Goal: Book appointment/travel/reservation

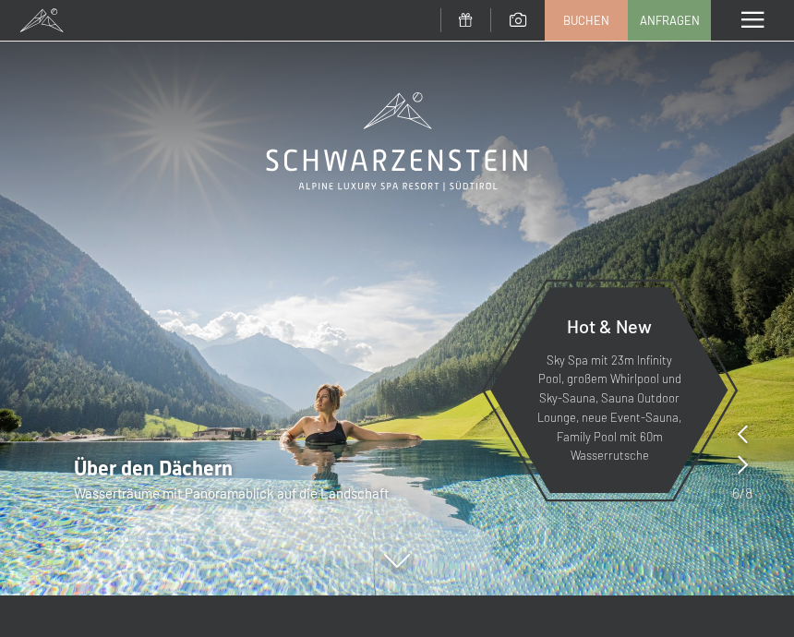
click at [755, 26] on span at bounding box center [752, 20] width 22 height 17
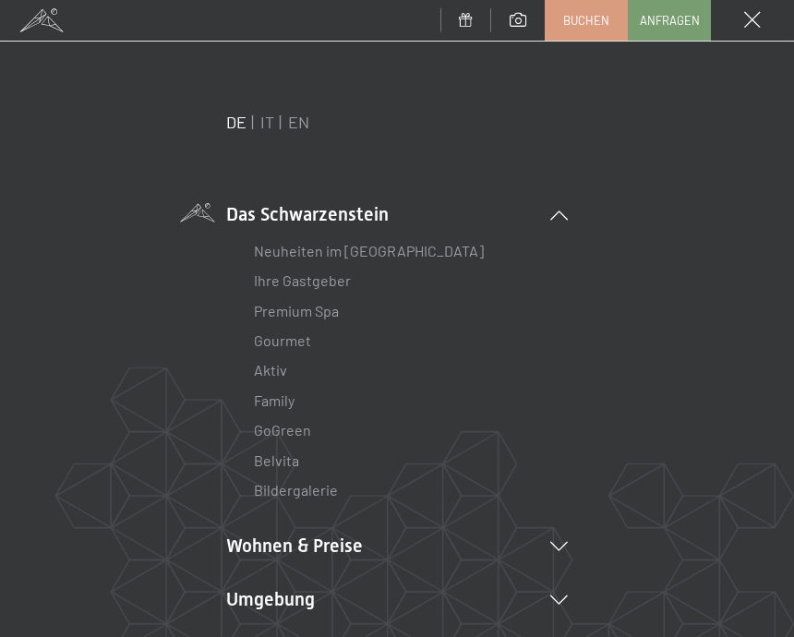
click at [269, 131] on link "IT" at bounding box center [267, 122] width 14 height 20
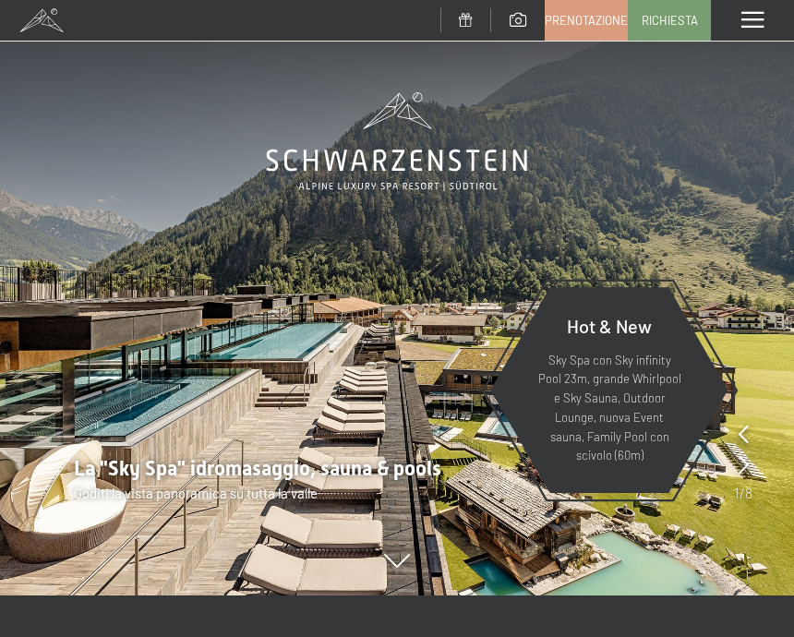
click at [756, 24] on span at bounding box center [752, 20] width 22 height 17
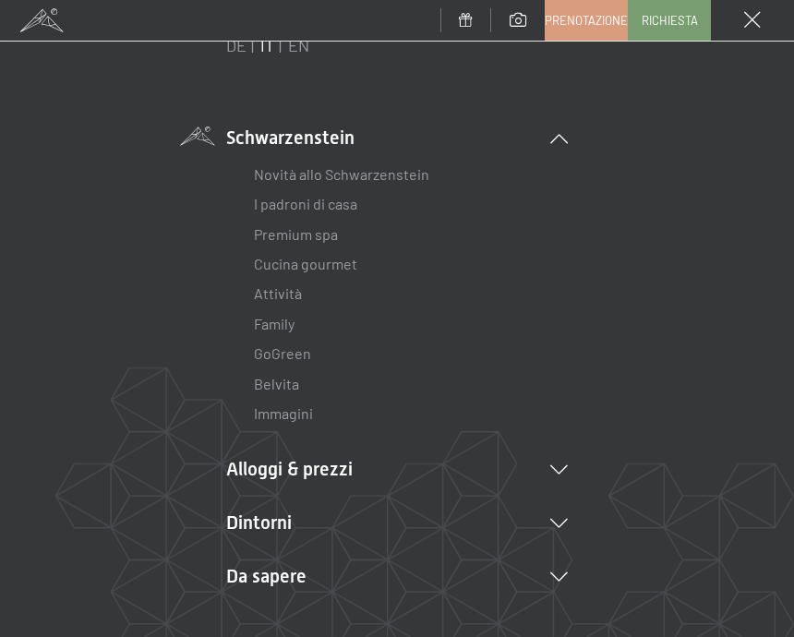
scroll to position [78, 0]
click at [292, 326] on link "Family" at bounding box center [274, 323] width 41 height 18
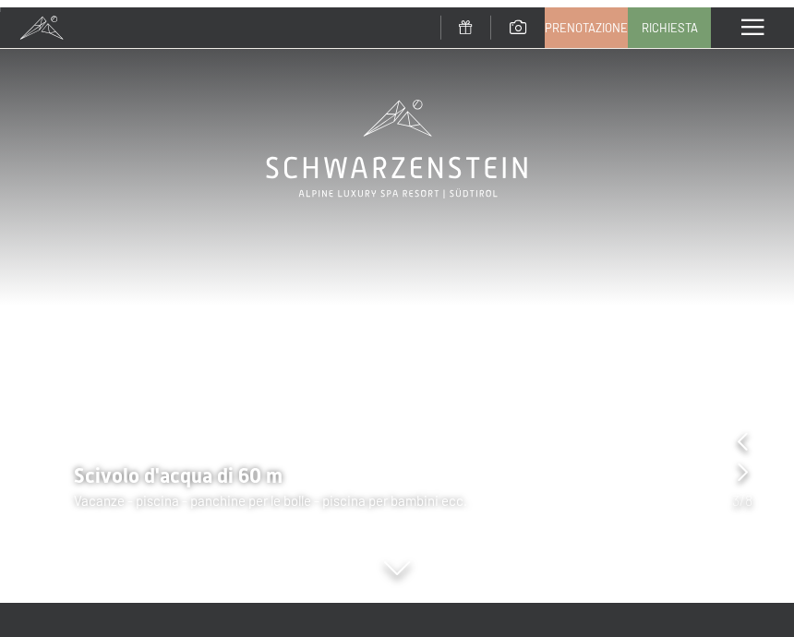
scroll to position [60, 0]
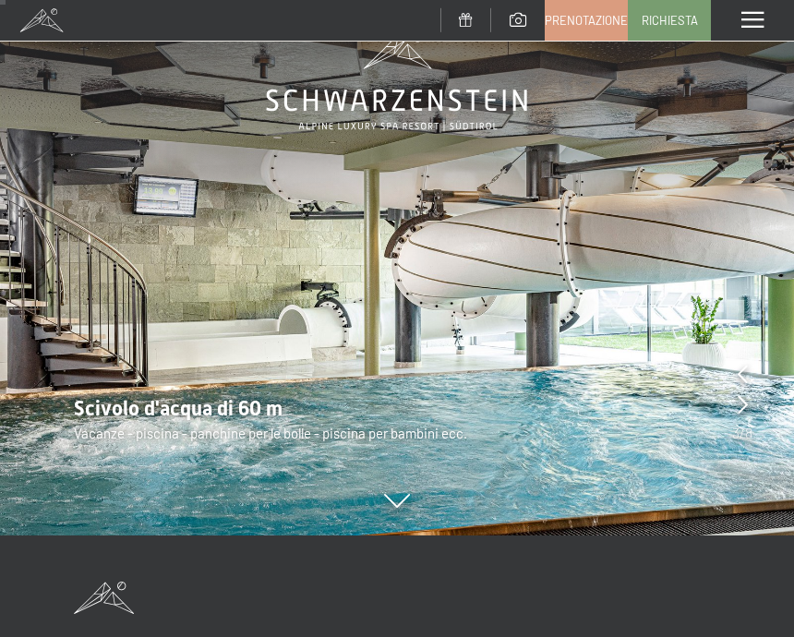
click at [740, 401] on icon at bounding box center [742, 404] width 10 height 18
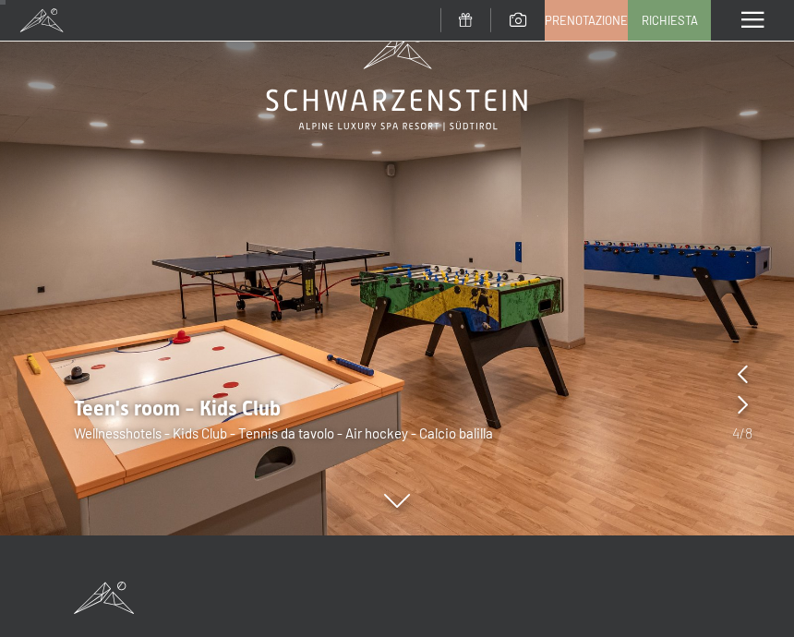
click at [747, 409] on icon at bounding box center [742, 404] width 10 height 18
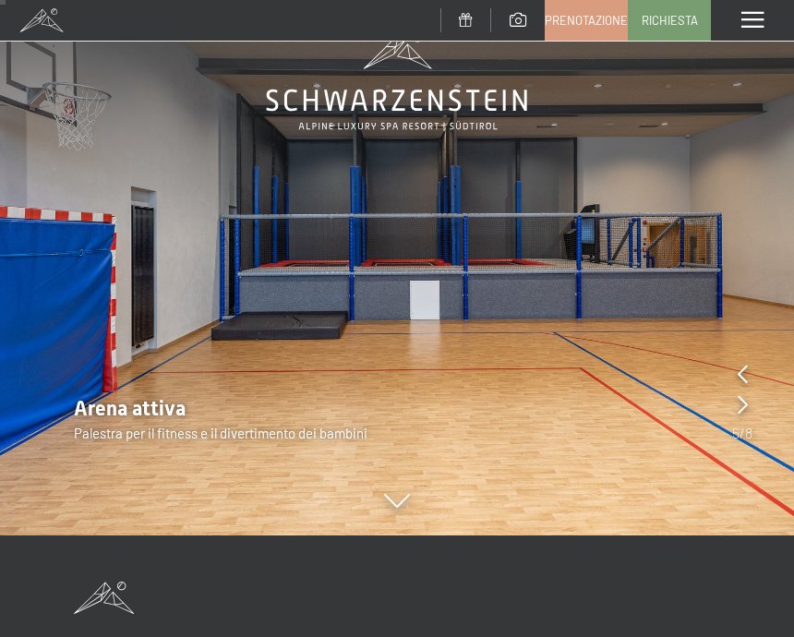
click at [754, 420] on div "Arena attiva Palestra per il fitness e il divertimento dei bambini" at bounding box center [397, 419] width 794 height 48
click at [741, 411] on icon at bounding box center [742, 404] width 10 height 18
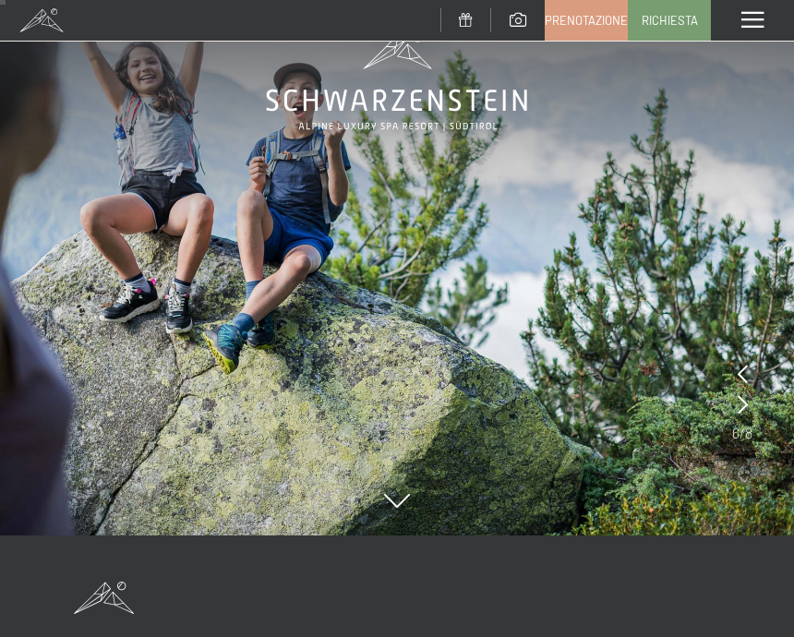
click at [744, 408] on icon at bounding box center [742, 404] width 10 height 18
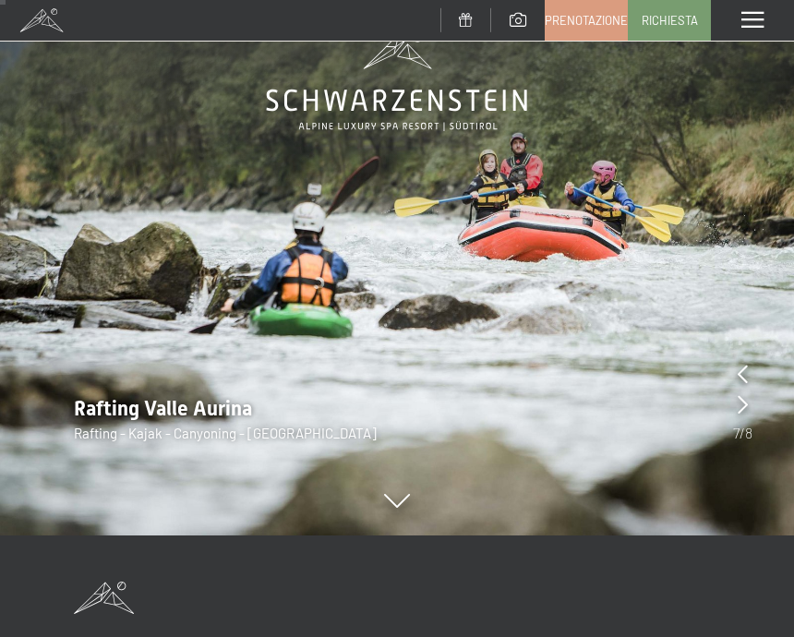
click at [737, 416] on div at bounding box center [742, 405] width 10 height 26
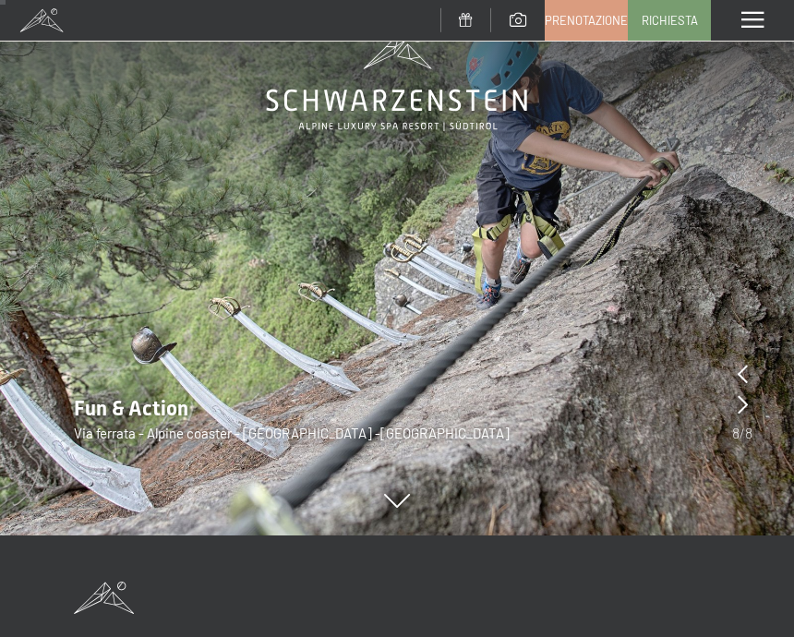
click at [745, 400] on icon at bounding box center [742, 404] width 10 height 18
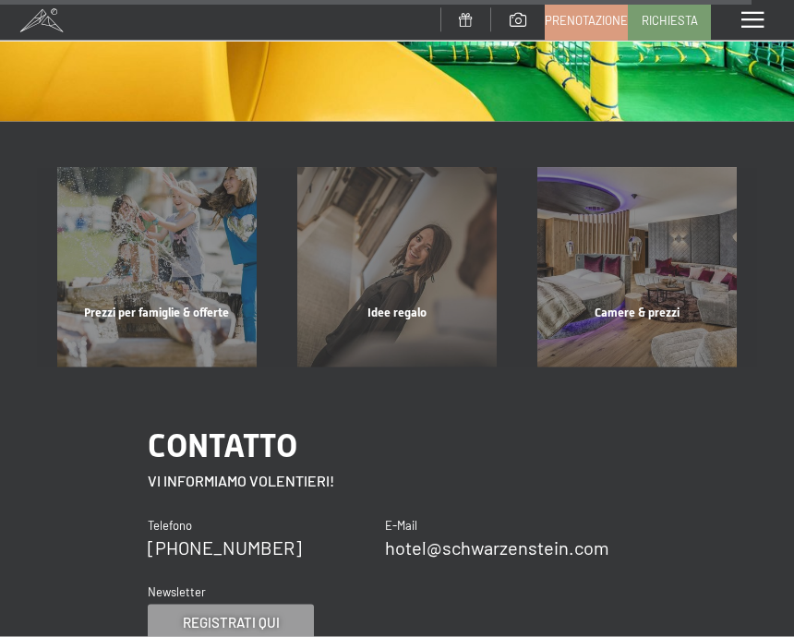
scroll to position [8481, 0]
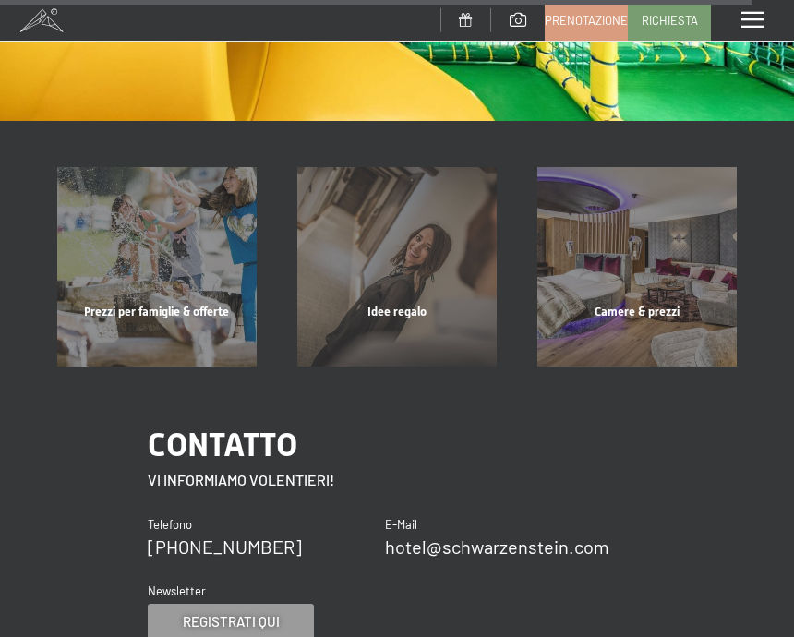
click at [203, 304] on div "Prezzi per famiglie & offerte" at bounding box center [157, 335] width 240 height 63
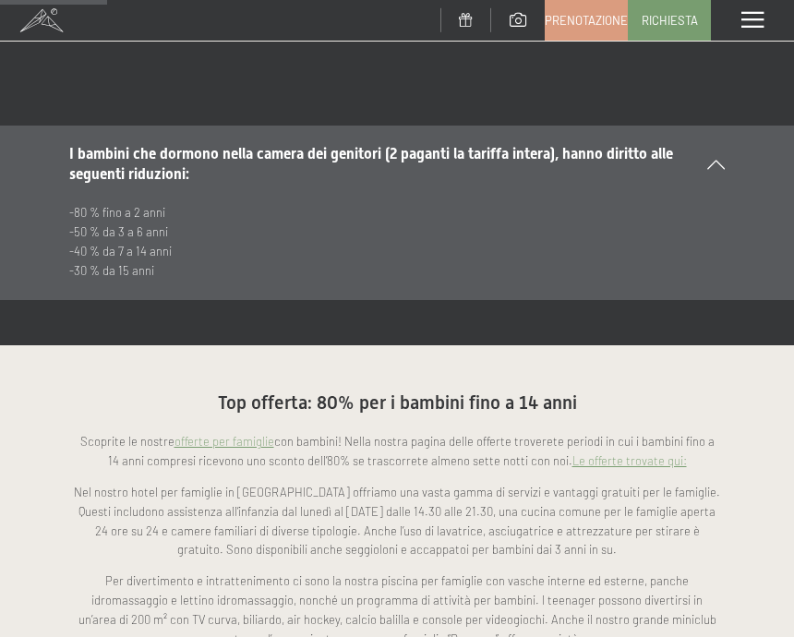
scroll to position [1055, 0]
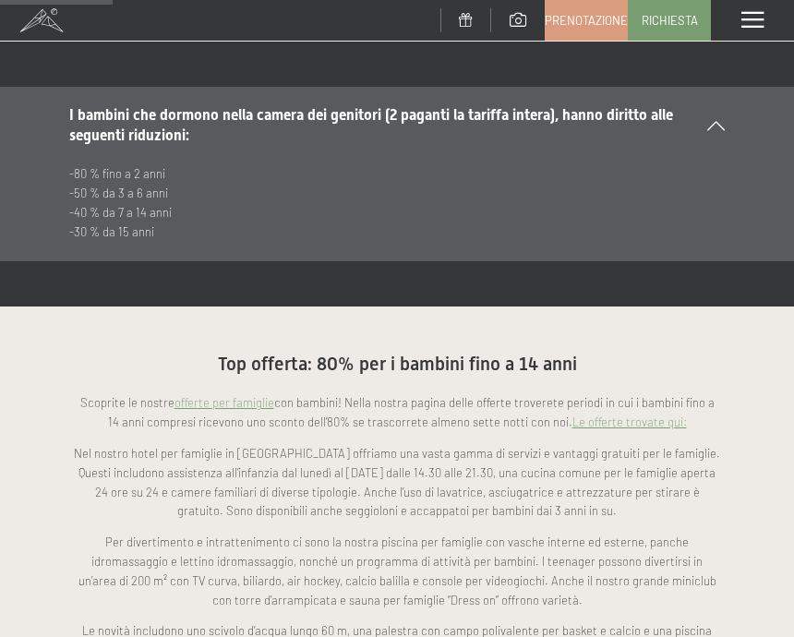
click at [630, 414] on link "Le offerte trovate qui:" at bounding box center [629, 421] width 114 height 15
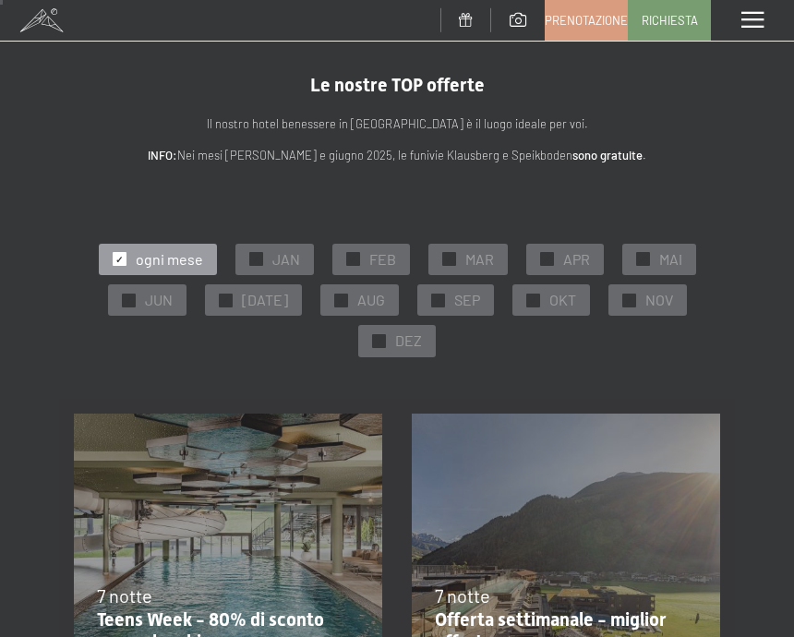
scroll to position [14, 0]
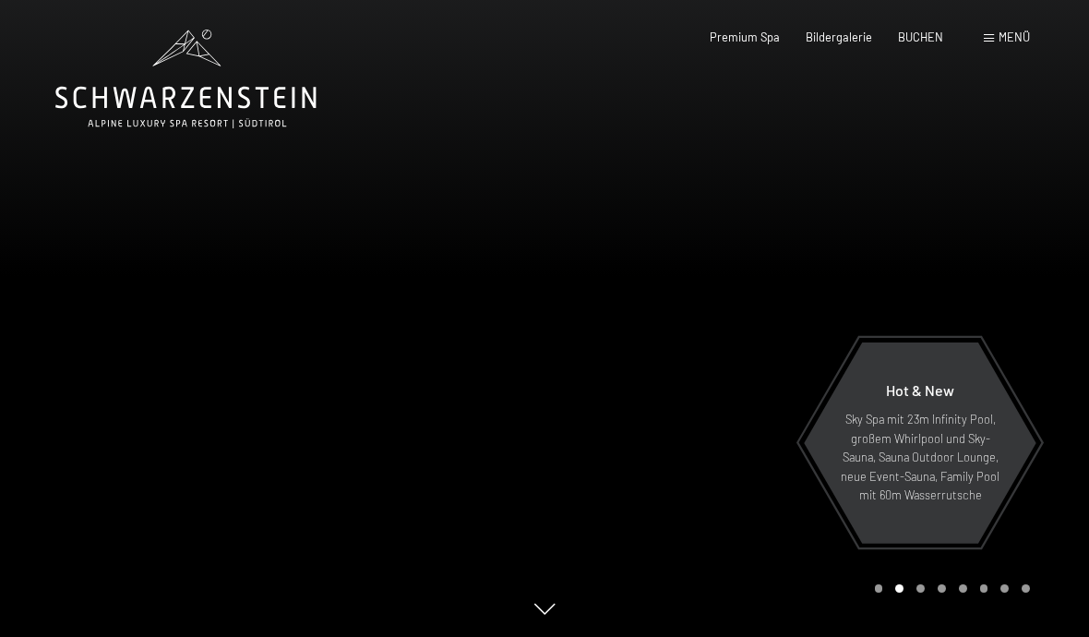
click at [1005, 43] on span "Menü" at bounding box center [1014, 37] width 31 height 15
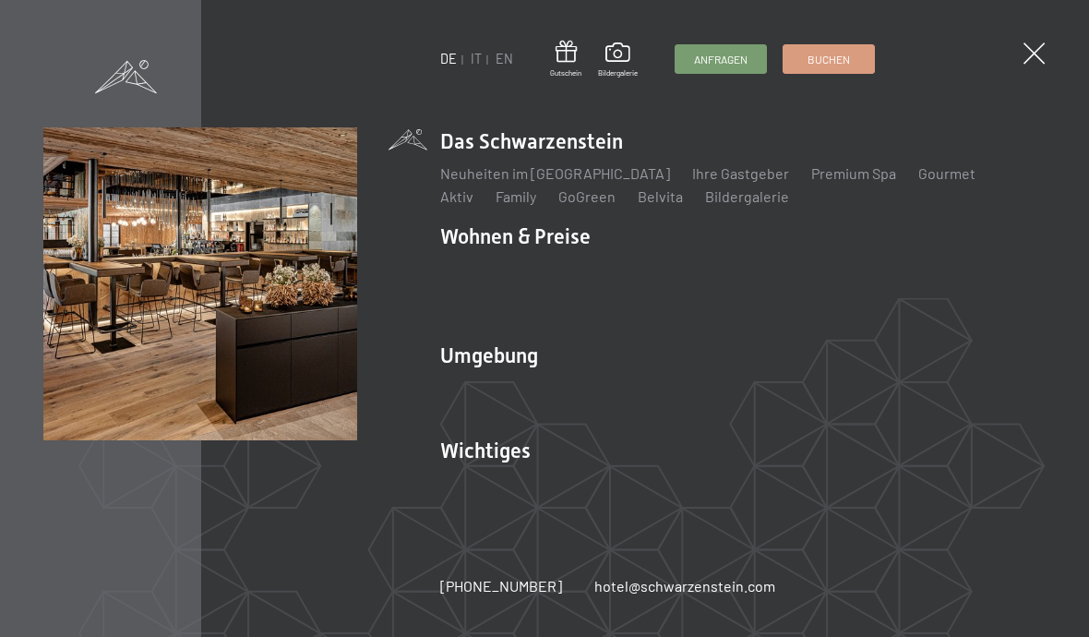
click at [471, 66] on link "IT" at bounding box center [476, 59] width 11 height 16
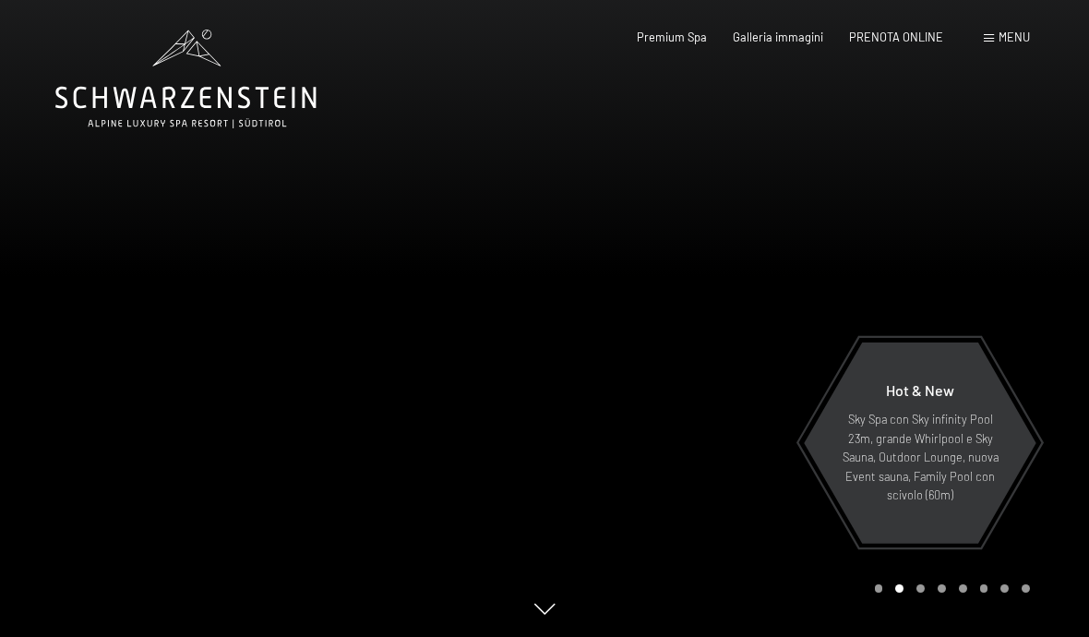
click at [783, 33] on span "Galleria immagini" at bounding box center [778, 37] width 90 height 15
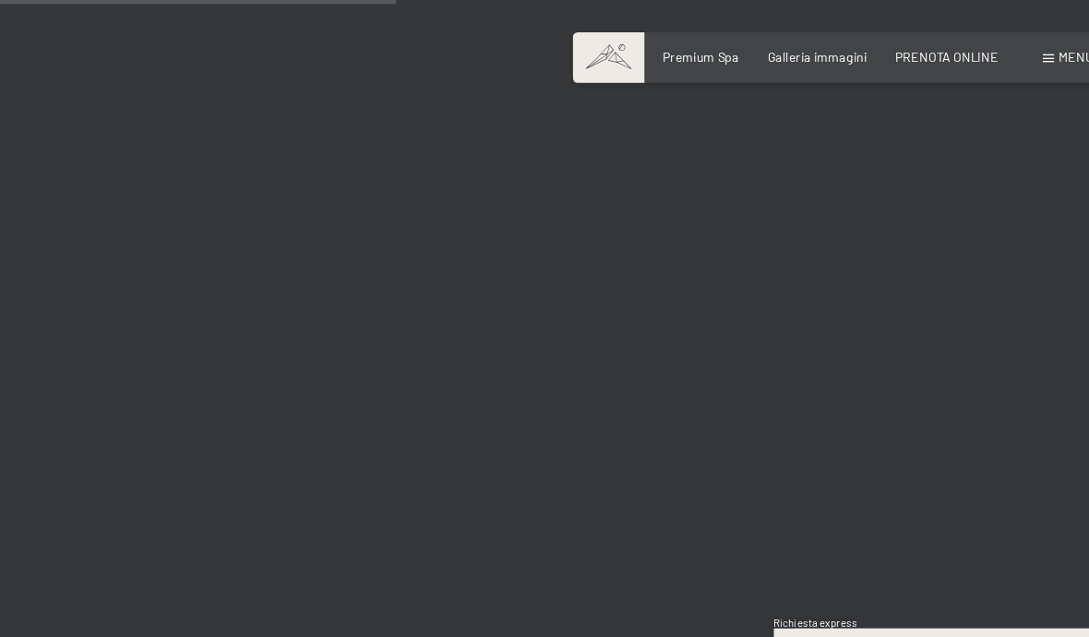
scroll to position [5717, 0]
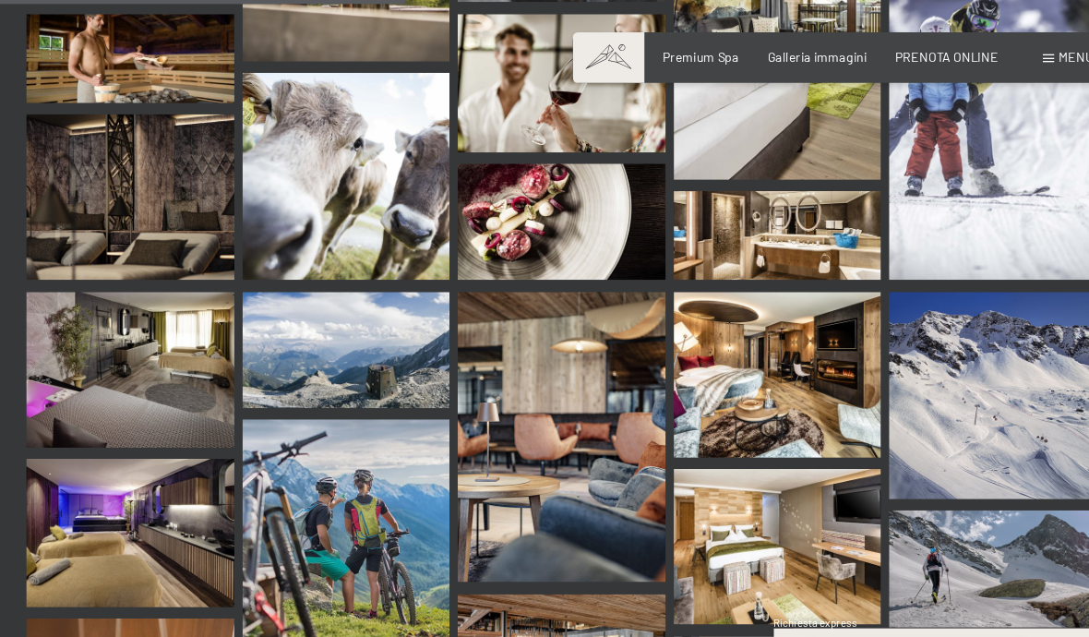
click at [864, 619] on input "text" at bounding box center [868, 602] width 199 height 33
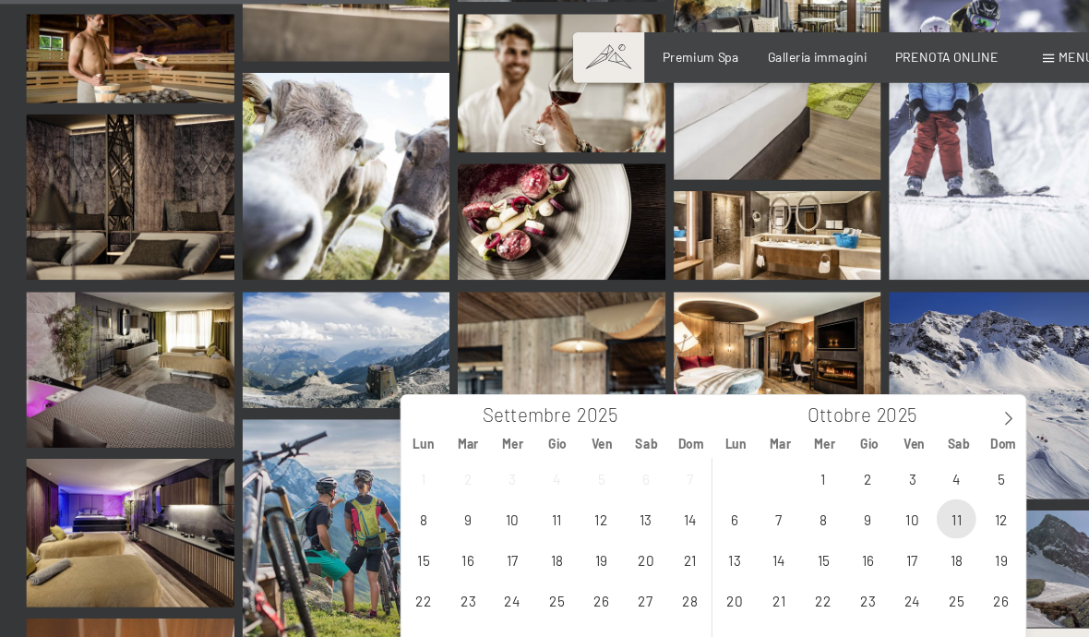
click at [887, 473] on span "11" at bounding box center [905, 474] width 36 height 36
click at [684, 522] on span "13" at bounding box center [702, 511] width 36 height 36
type input "Sab. [DATE] - Lun. [DATE]"
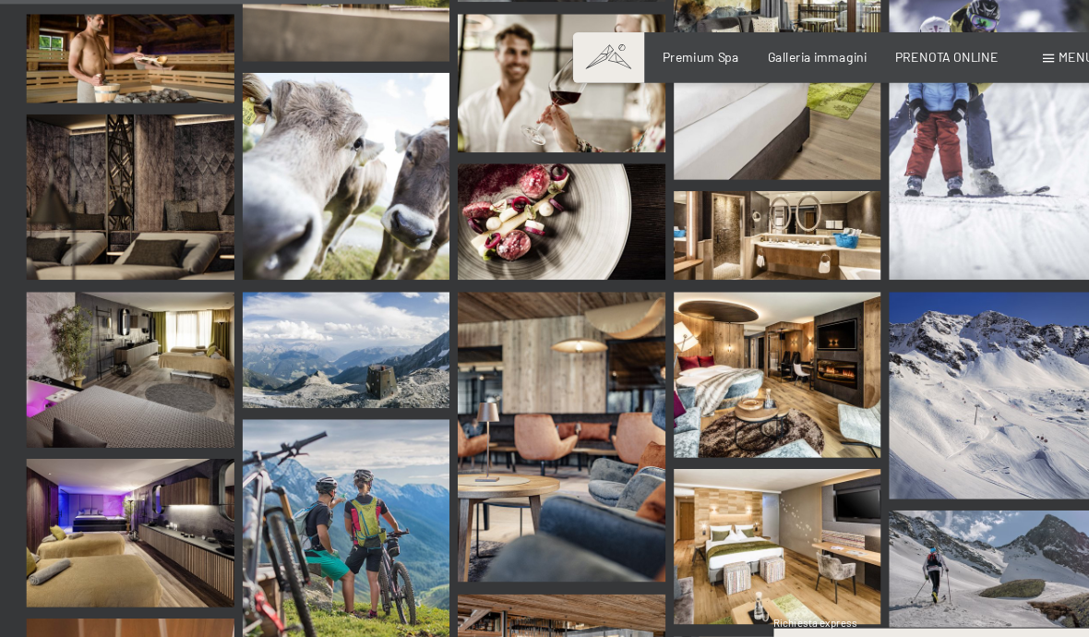
click at [978, 613] on button "Avanti Nascondere i campi dell'indirizzo" at bounding box center [1005, 602] width 63 height 33
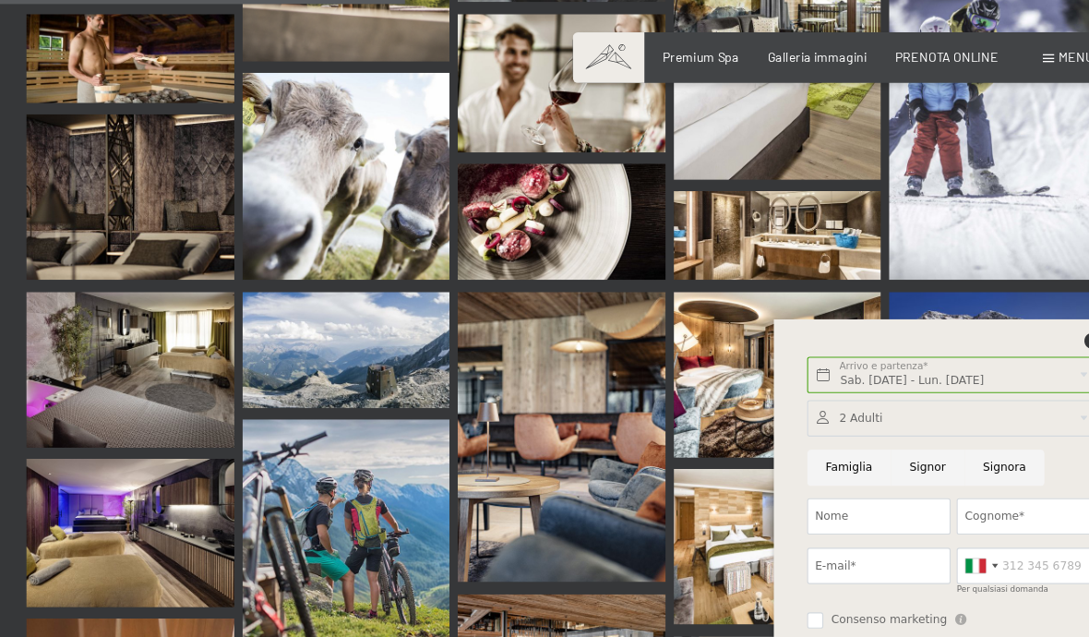
click at [775, 444] on input "Famiglia" at bounding box center [807, 427] width 77 height 33
radio input "true"
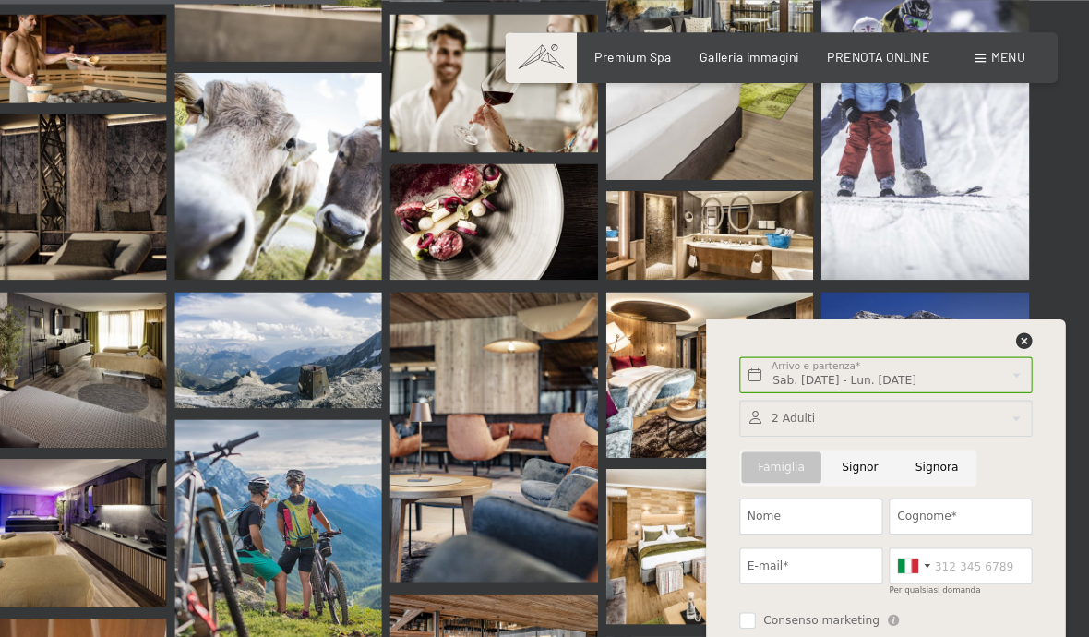
click at [862, 395] on div at bounding box center [903, 382] width 268 height 33
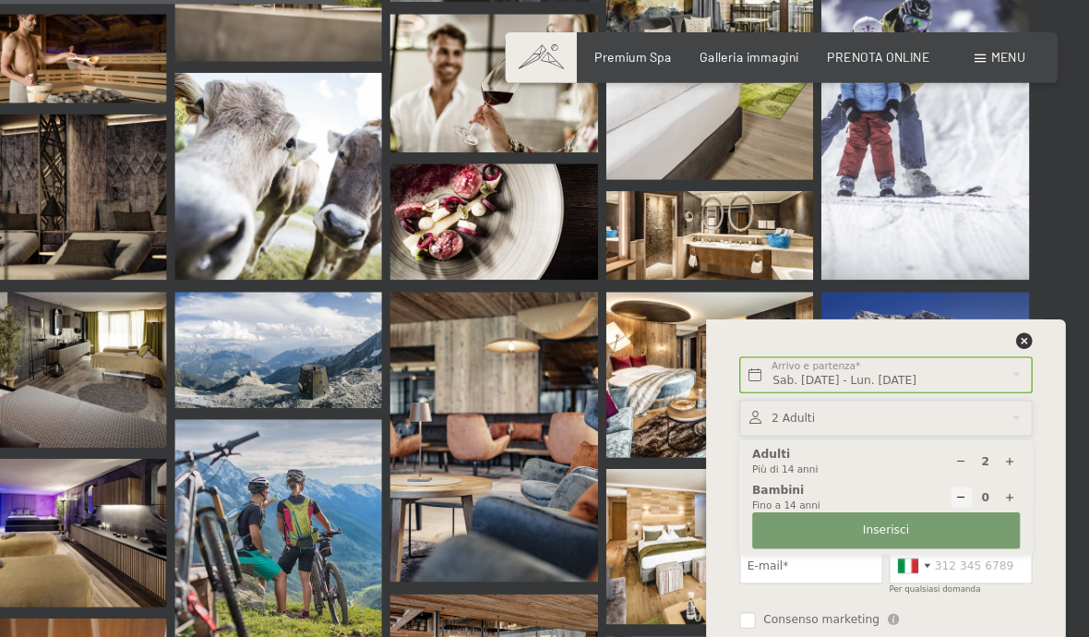
click at [1011, 460] on icon at bounding box center [1016, 454] width 10 height 10
type input "1"
select select
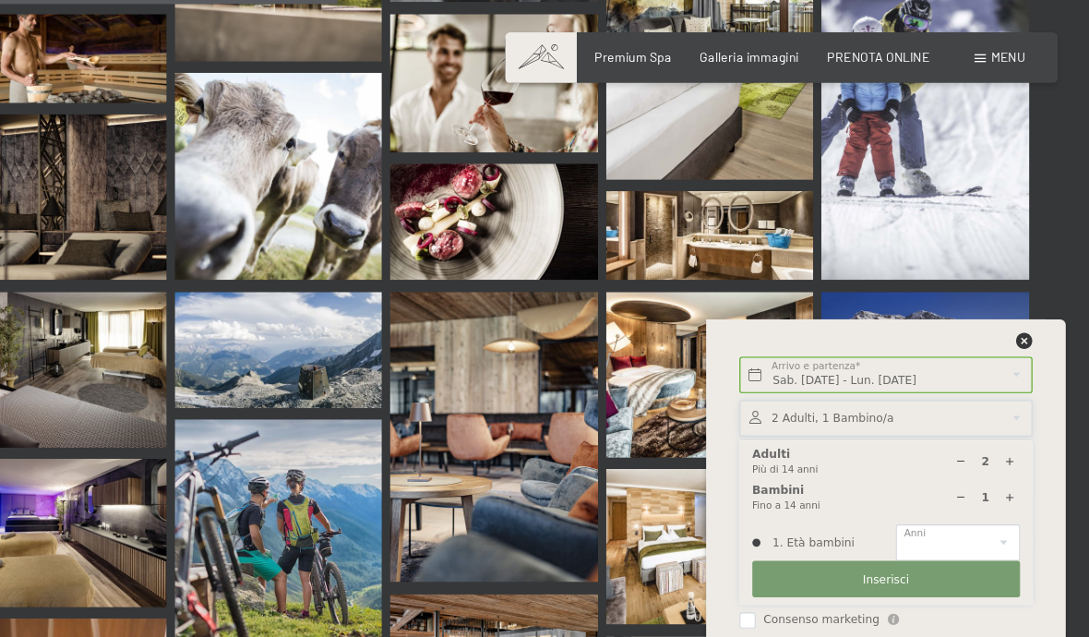
click at [1006, 463] on div at bounding box center [1015, 454] width 18 height 18
type input "2"
select select
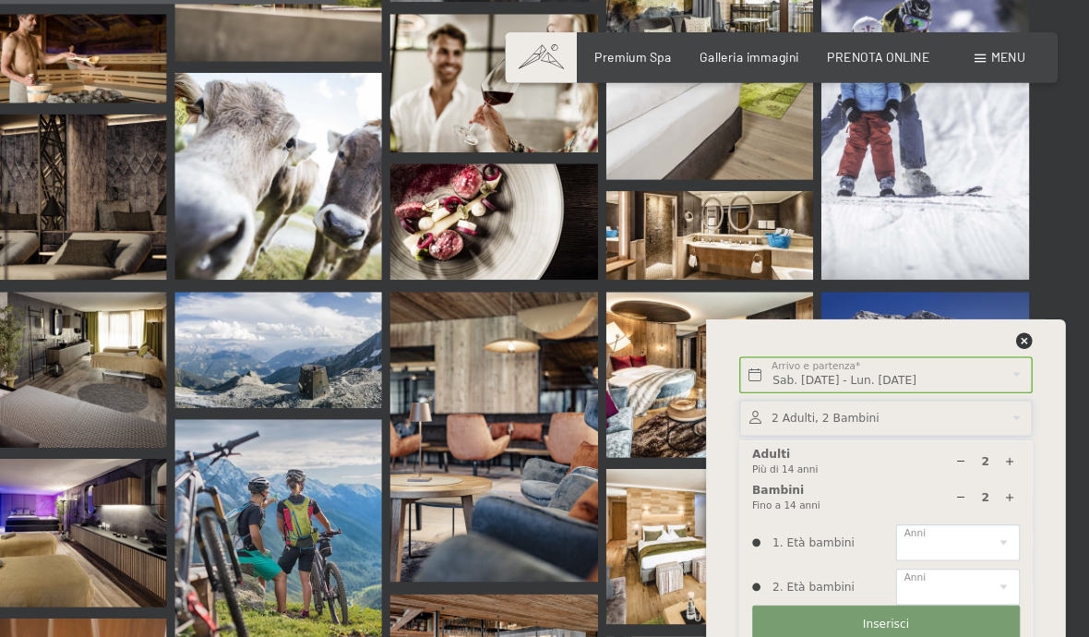
click at [1006, 463] on div at bounding box center [1015, 454] width 18 height 18
type input "3"
select select
click at [935, 463] on div "2 Adulti Più di 14 anni 3 Bambini Fino a 14 anni 1. Età bambini 0 1 2 3 4 5 6 7…" at bounding box center [903, 517] width 268 height 231
click at [939, 467] on div "2 Adulti Più di 14 anni 3 Bambini Fino a 14 anni 1. Età bambini 0 1 2 3 4 5 6 7…" at bounding box center [903, 517] width 268 height 231
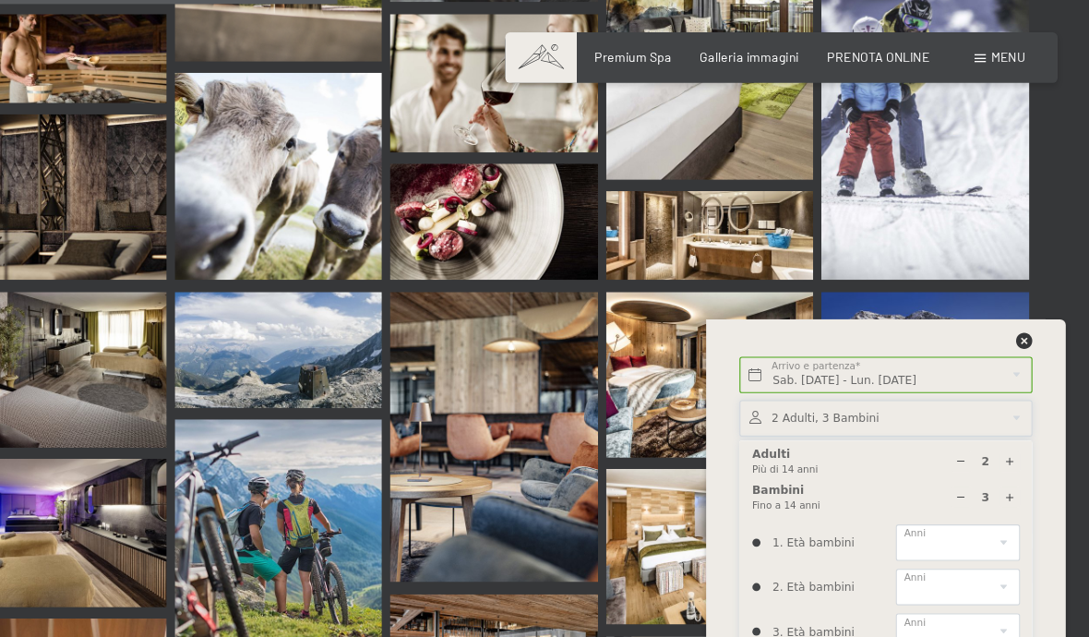
click at [1006, 463] on div at bounding box center [1015, 454] width 18 height 18
type input "4"
select select
click at [912, 510] on select "0 1 2 3 4 5 6 7 8 9 10 11 12 13 14" at bounding box center [968, 495] width 113 height 33
select select "12"
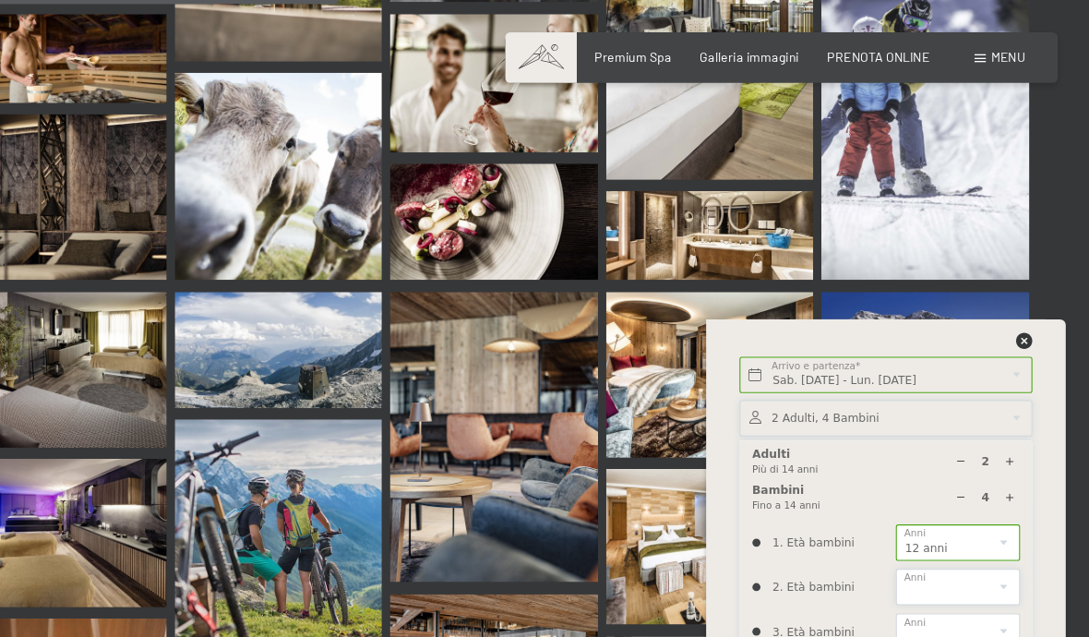
click at [912, 553] on select "0 1 2 3 4 5 6 7 8 9 10 11 12 13 14" at bounding box center [968, 536] width 113 height 33
select select "10"
click at [917, 593] on select "0 1 2 3 4 5 6 7 8 9 10 11 12 13 14" at bounding box center [968, 576] width 113 height 33
select select "6"
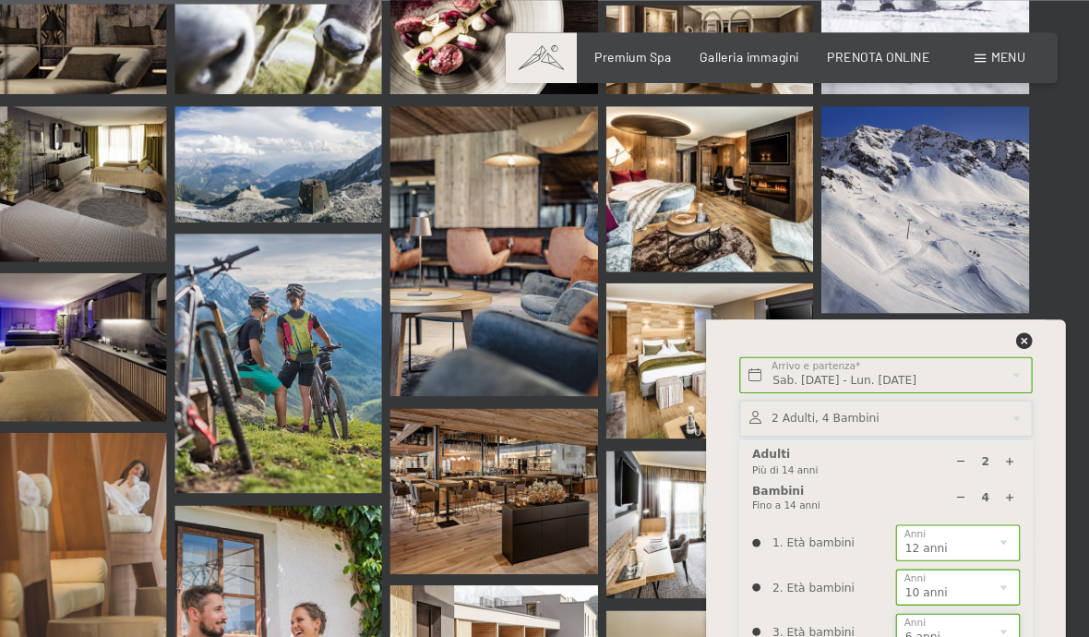
scroll to position [5892, 0]
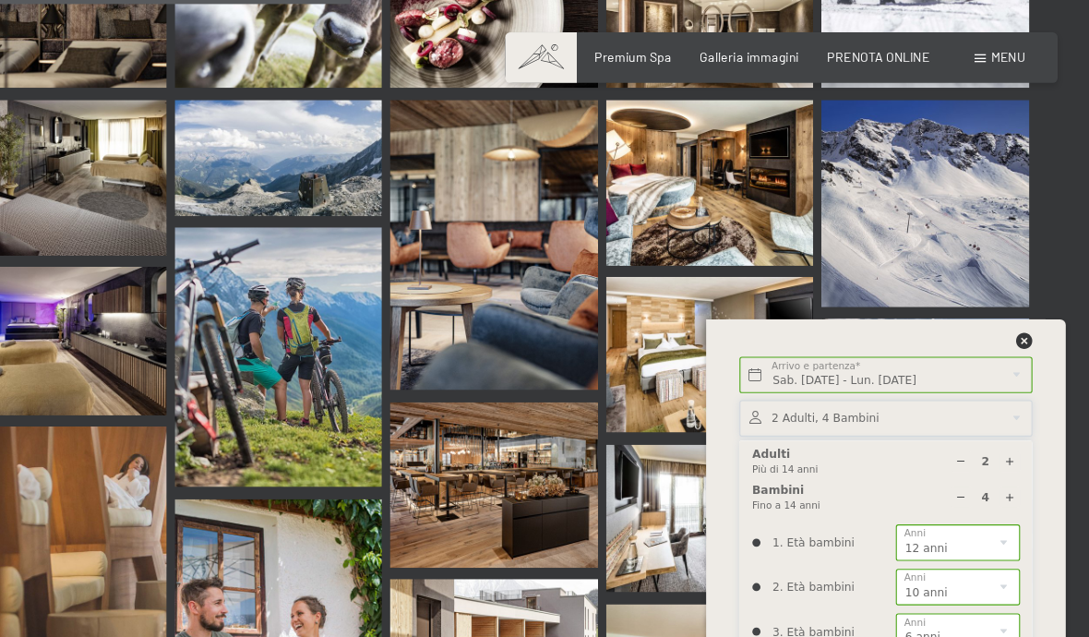
click at [912, 627] on select "0 1 2 3 4 5 6 7 8 9 10 11 12 13 14" at bounding box center [968, 617] width 113 height 33
select select "2"
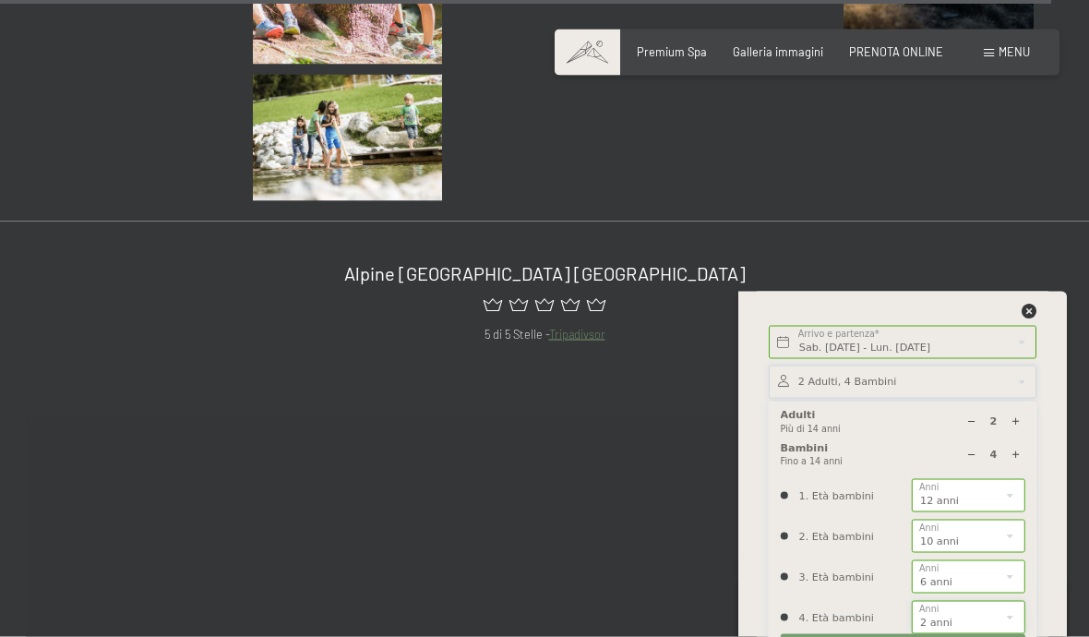
scroll to position [15530, 0]
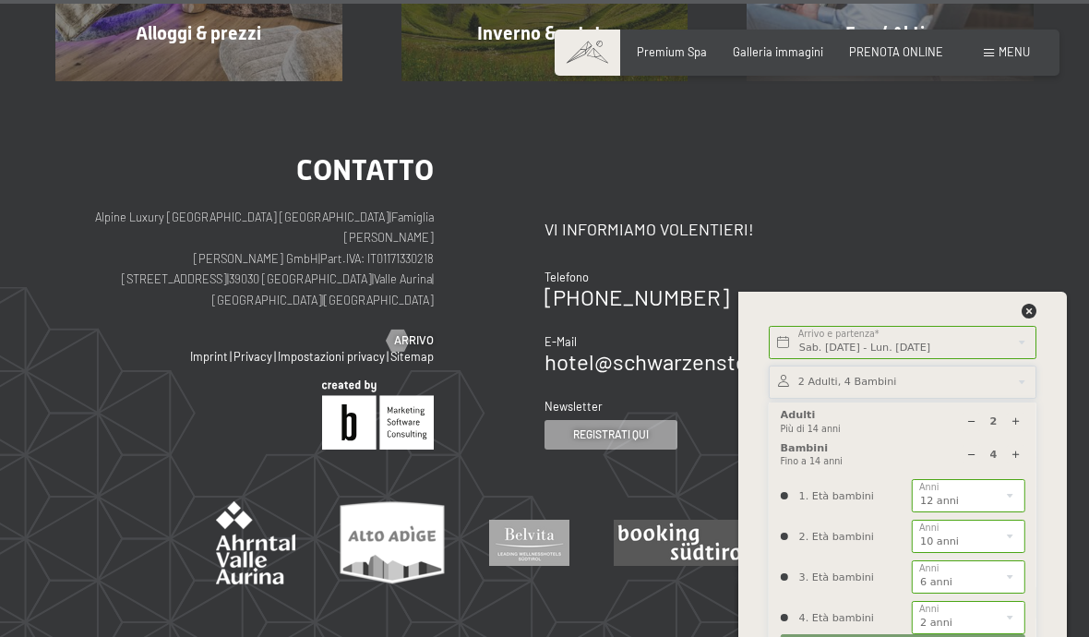
click at [874, 634] on div "4. Età bambini 0 1 2 3 4 5 6 7 8 9 10 11 12 13 14 Anni" at bounding box center [903, 617] width 245 height 33
click at [896, 53] on span "PRENOTA ONLINE" at bounding box center [896, 51] width 94 height 15
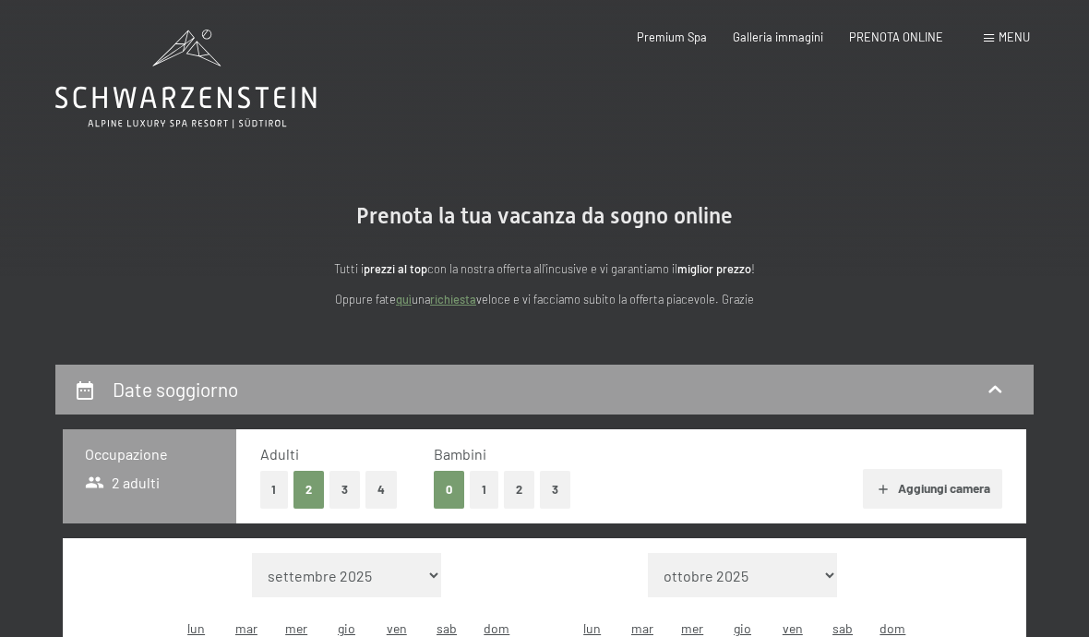
click at [998, 39] on div "Menu" at bounding box center [1007, 38] width 46 height 17
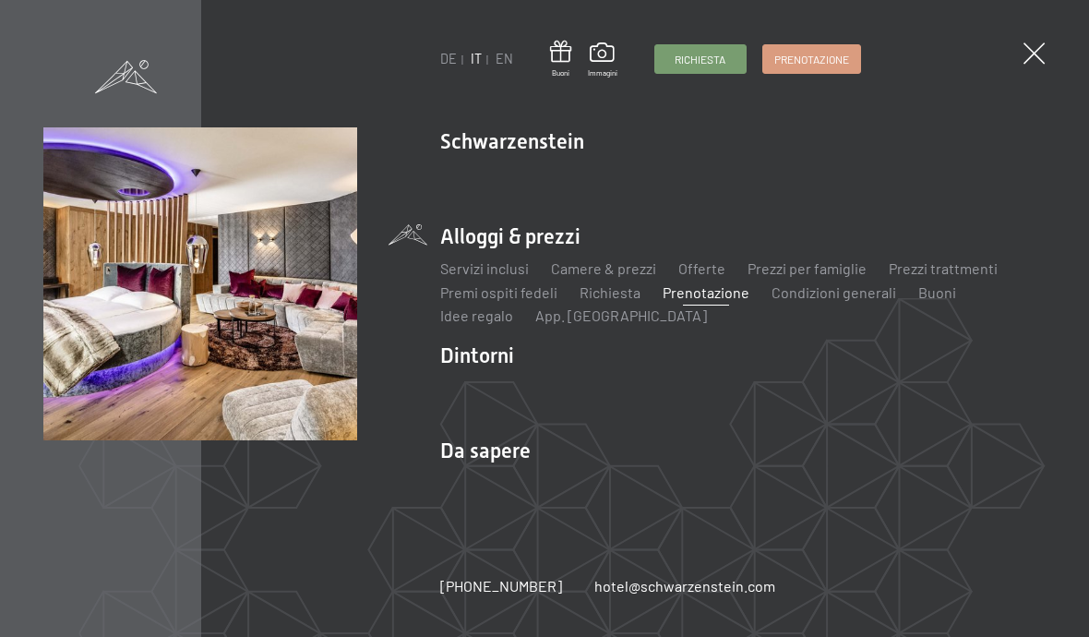
click at [702, 63] on span "Richiesta" at bounding box center [700, 60] width 51 height 16
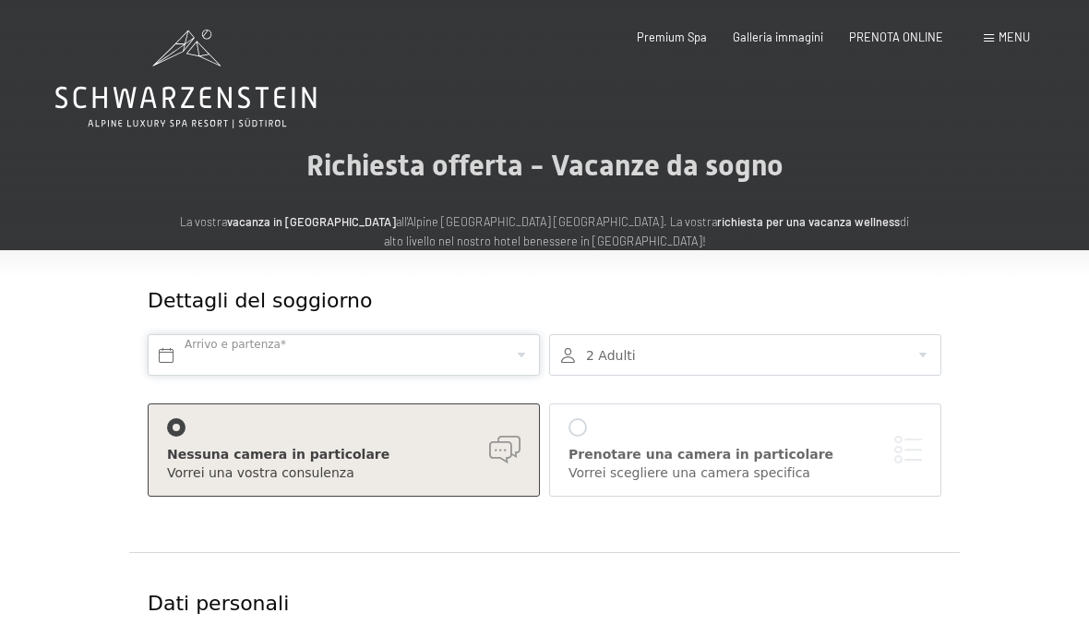
click at [497, 342] on input "text" at bounding box center [344, 355] width 392 height 42
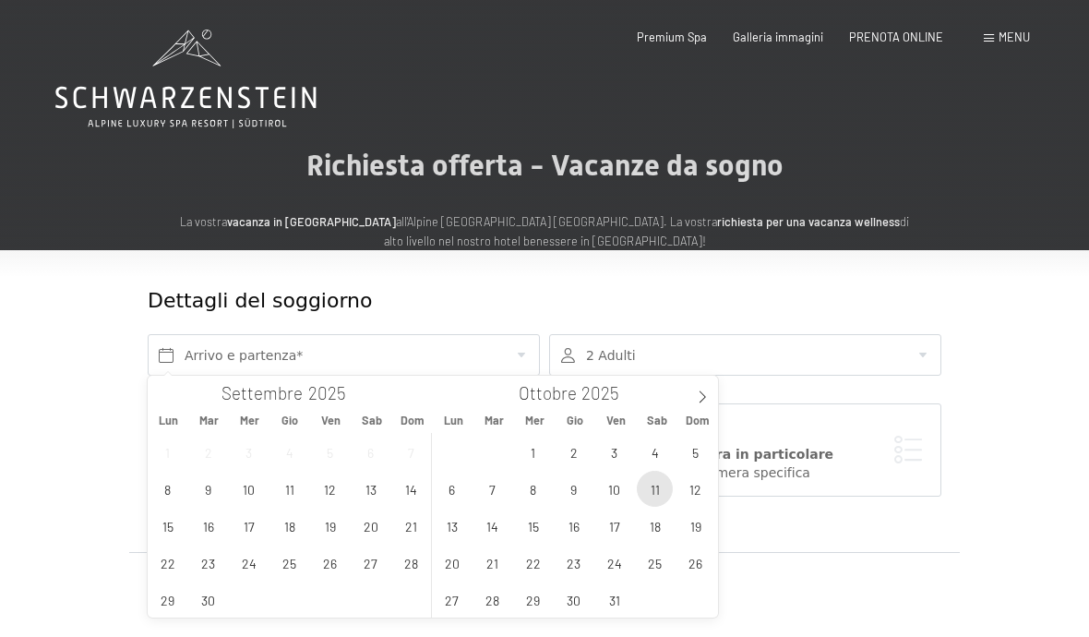
click at [652, 489] on span "11" at bounding box center [655, 489] width 36 height 36
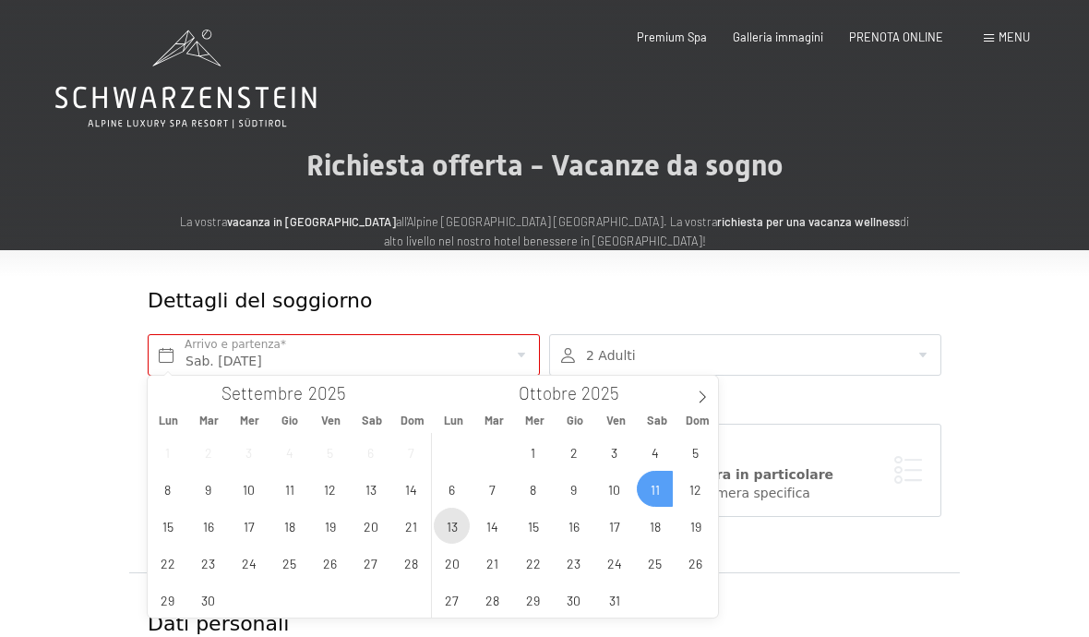
click at [450, 530] on span "13" at bounding box center [452, 526] width 36 height 36
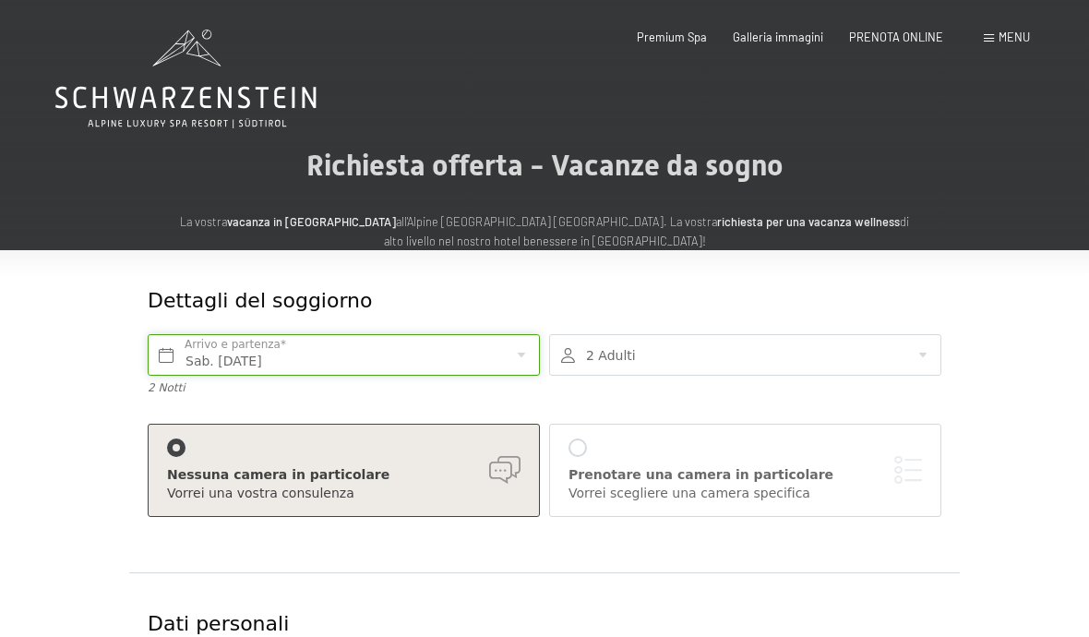
type input "Sab. [DATE] - Lun. [DATE]"
click at [710, 338] on div at bounding box center [745, 355] width 392 height 42
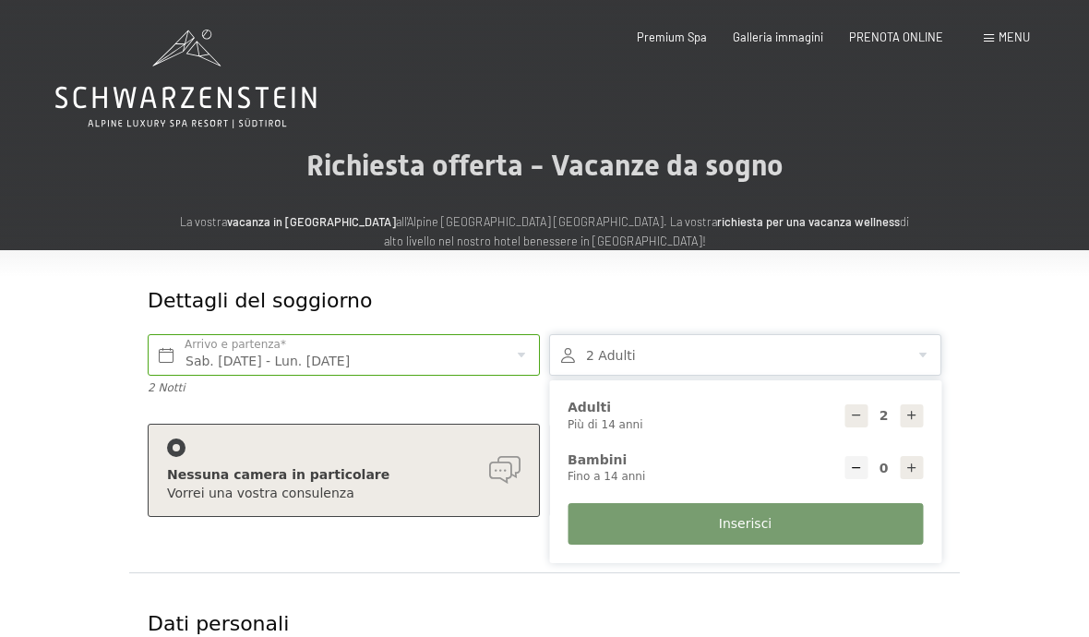
click at [909, 472] on div at bounding box center [911, 467] width 23 height 23
type input "1"
select select
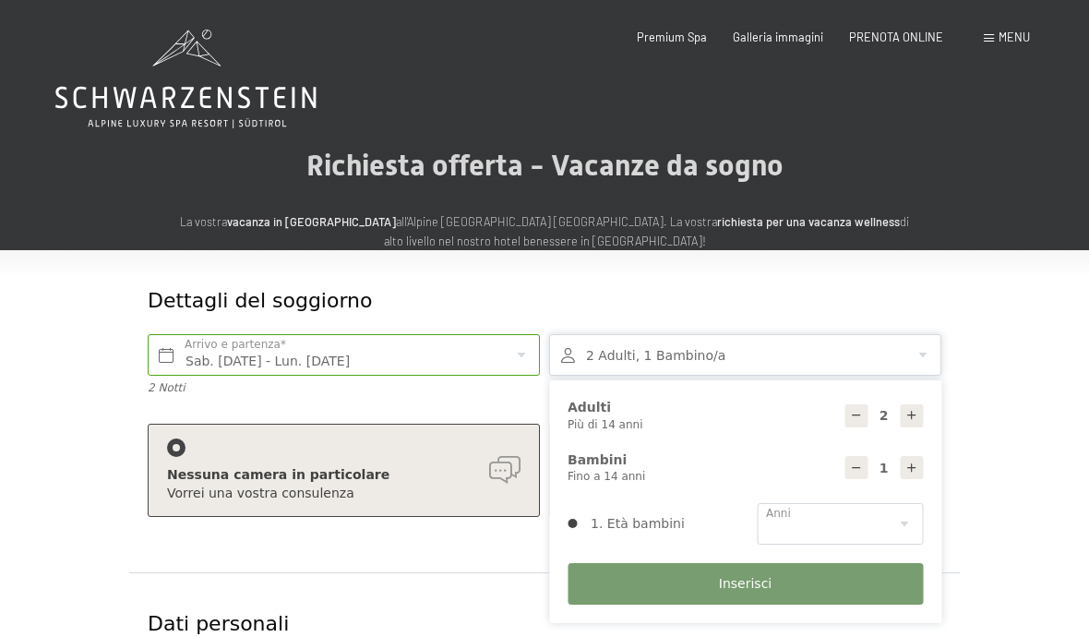
click at [914, 466] on icon at bounding box center [911, 467] width 13 height 13
type input "2"
select select
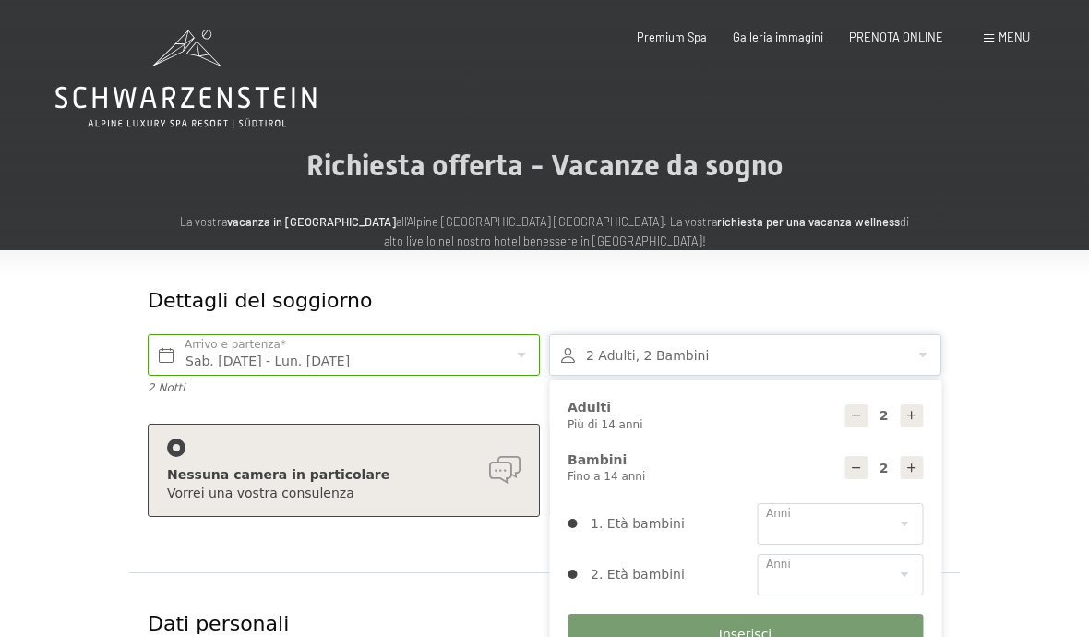
click at [907, 472] on div at bounding box center [911, 467] width 23 height 23
type input "3"
select select
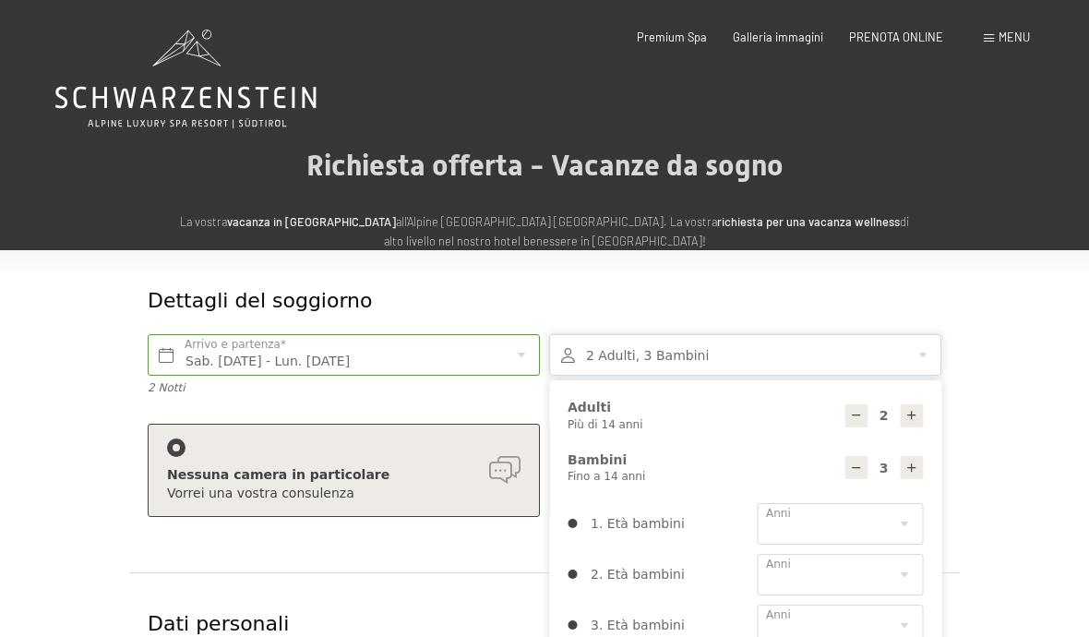
click at [914, 472] on div at bounding box center [911, 467] width 23 height 23
type input "4"
select select
click at [875, 521] on select "0 1 2 3 4 5 6 7 8 9 10 11 12 13 14" at bounding box center [840, 524] width 166 height 42
select select "12"
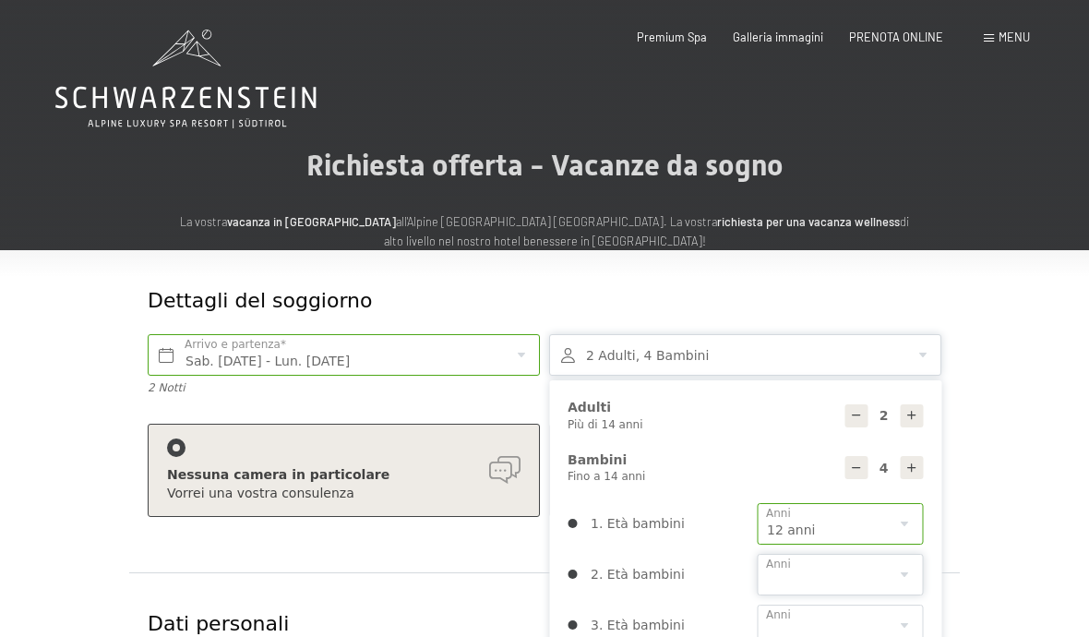
click at [895, 569] on select "0 1 2 3 4 5 6 7 8 9 10 11 12 13 14" at bounding box center [840, 575] width 166 height 42
select select "10"
click at [878, 609] on select "0 1 2 3 4 5 6 7 8 9 10 11 12 13 14" at bounding box center [840, 626] width 166 height 42
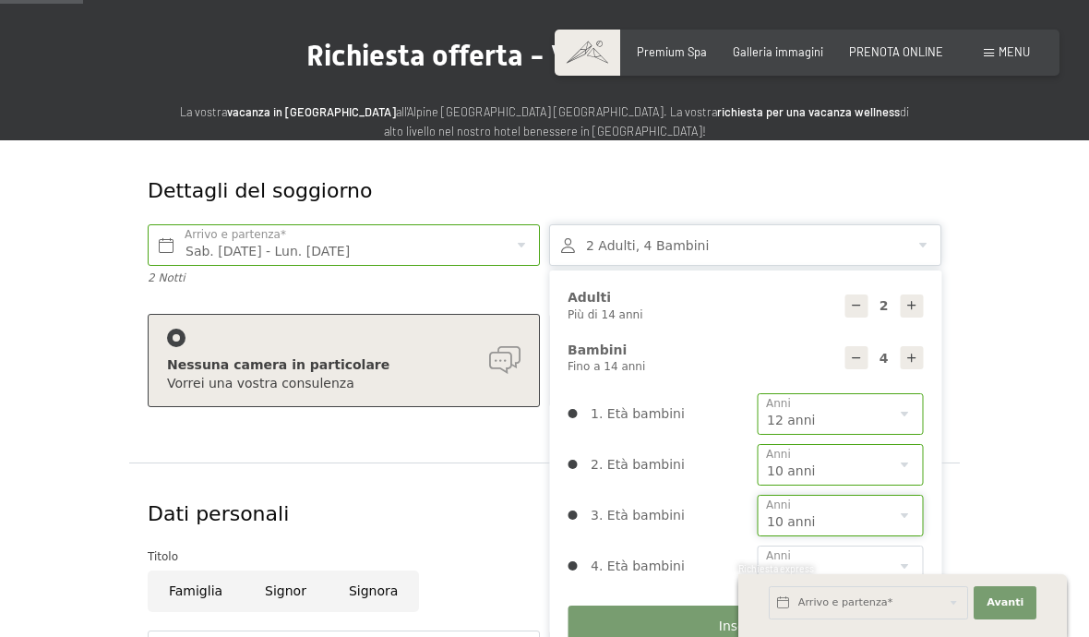
scroll to position [109, 0]
click at [902, 510] on select "0 1 2 3 4 5 6 7 8 9 10 11 12 13 14" at bounding box center [840, 517] width 166 height 42
select select "6"
click at [893, 567] on select "0 1 2 3 4 5 6 7 8 9 10 11 12 13 14" at bounding box center [840, 566] width 166 height 42
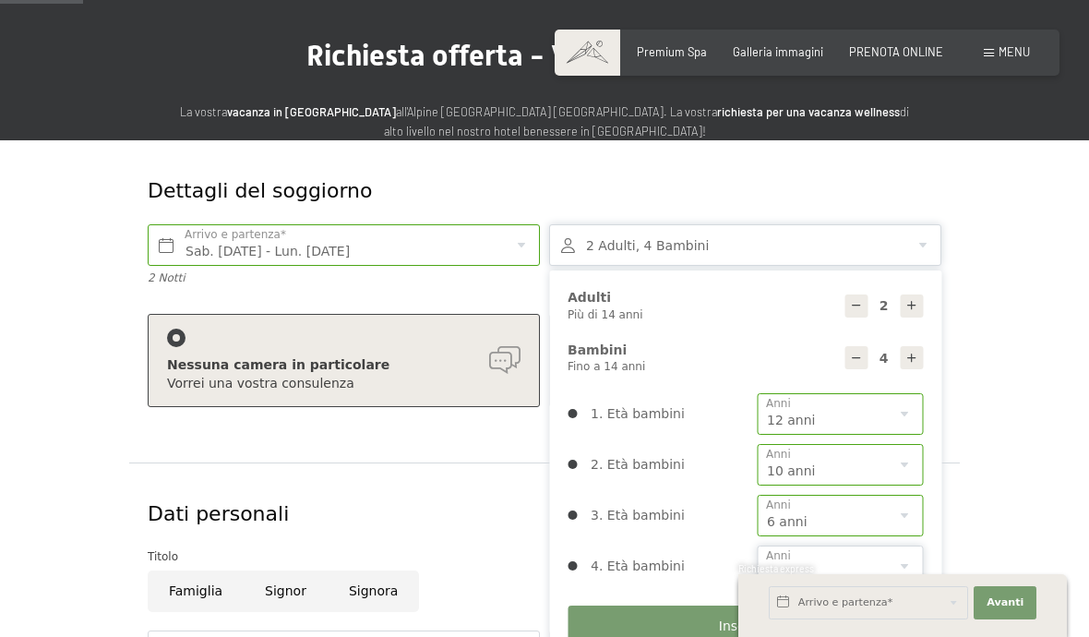
select select "2"
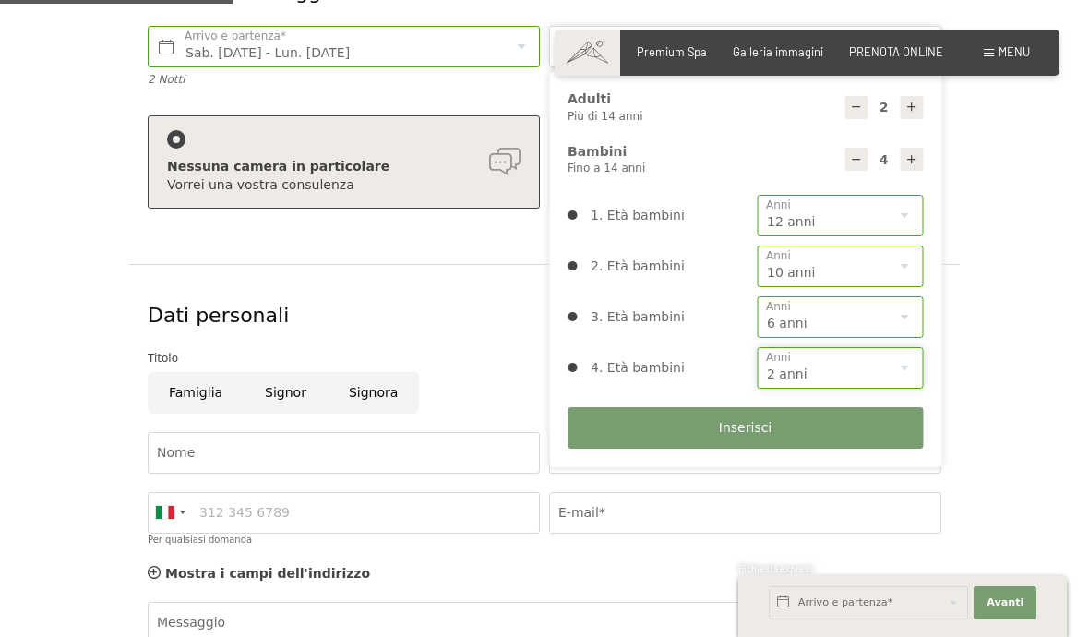
scroll to position [307, 0]
click at [200, 385] on input "Famiglia" at bounding box center [196, 394] width 96 height 42
radio input "true"
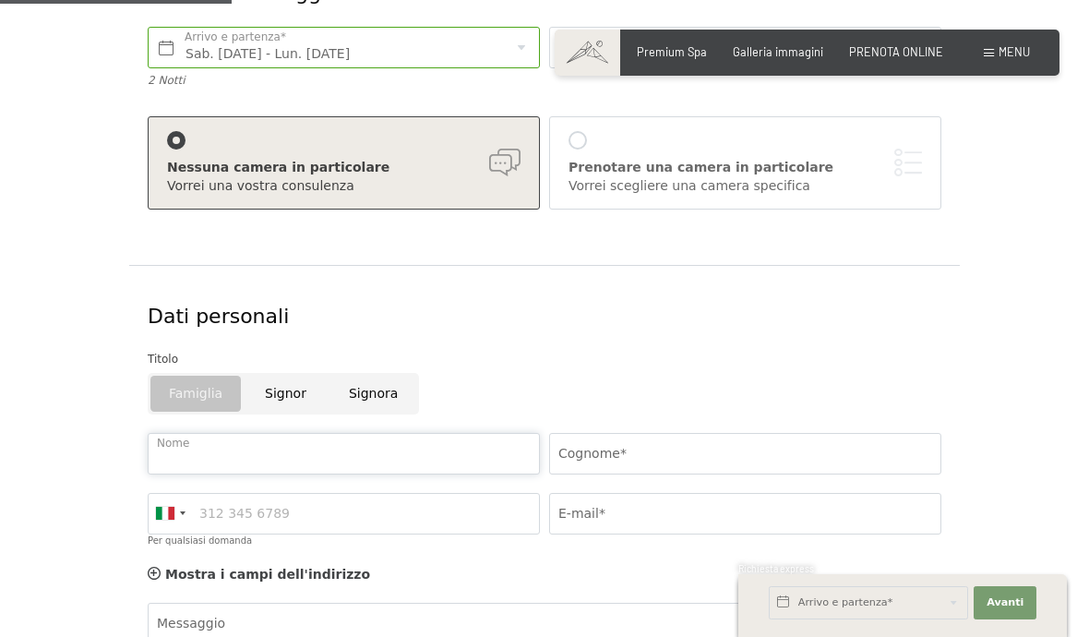
click at [327, 461] on input "Nome" at bounding box center [344, 454] width 392 height 42
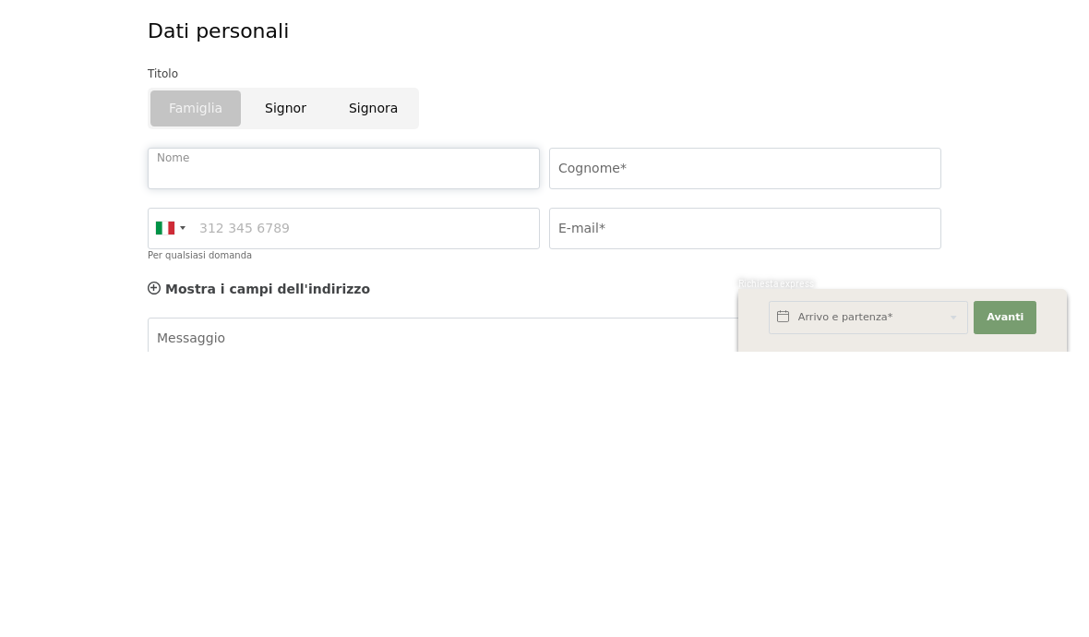
type input "[PERSON_NAME]"
type input "riboldi"
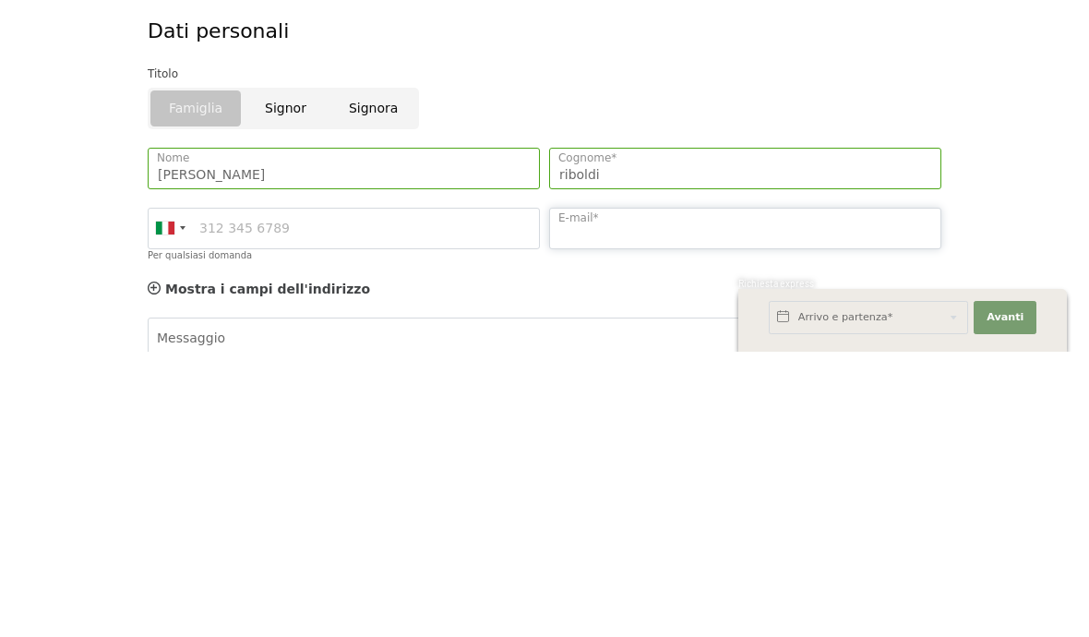
click at [771, 493] on input "E-mail*" at bounding box center [745, 514] width 392 height 42
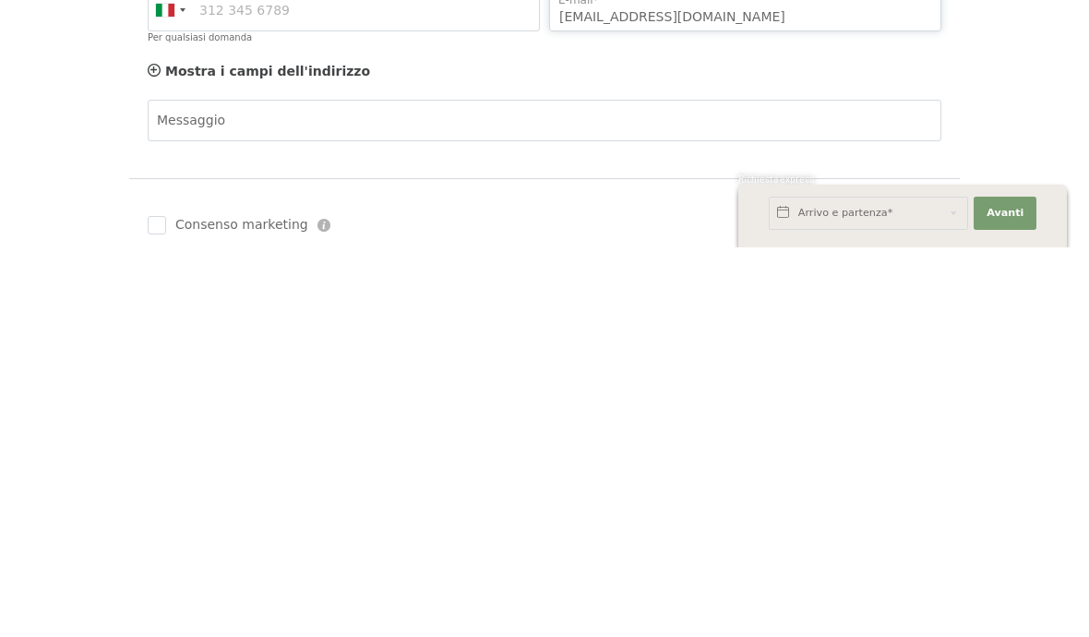
scroll to position [437, 0]
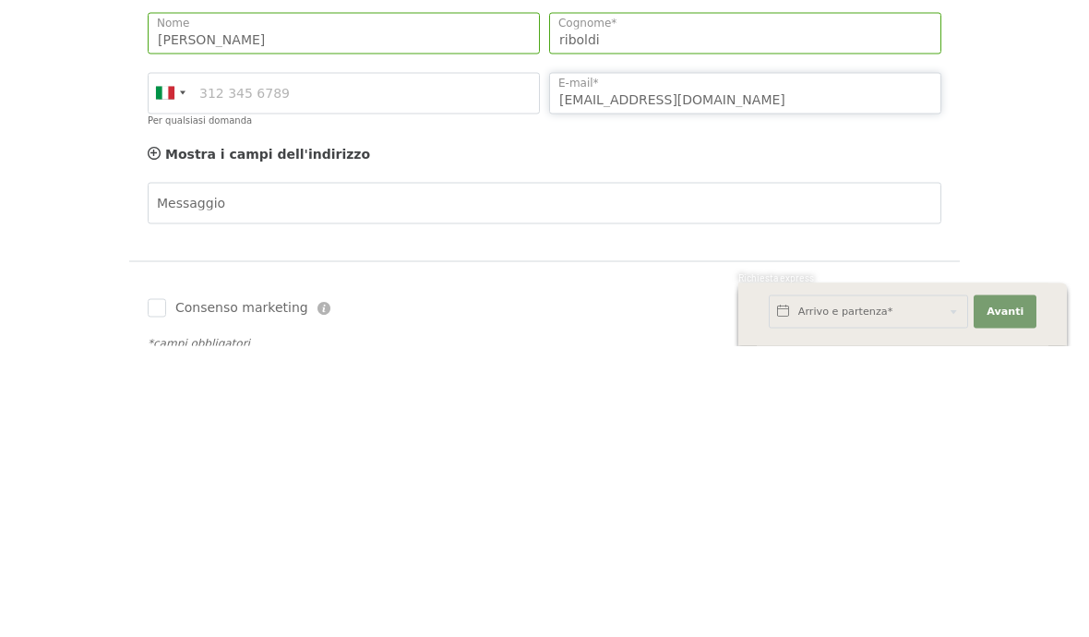
type input "[EMAIL_ADDRESS][DOMAIN_NAME]"
click at [525, 496] on textarea "Messaggio" at bounding box center [545, 537] width 794 height 83
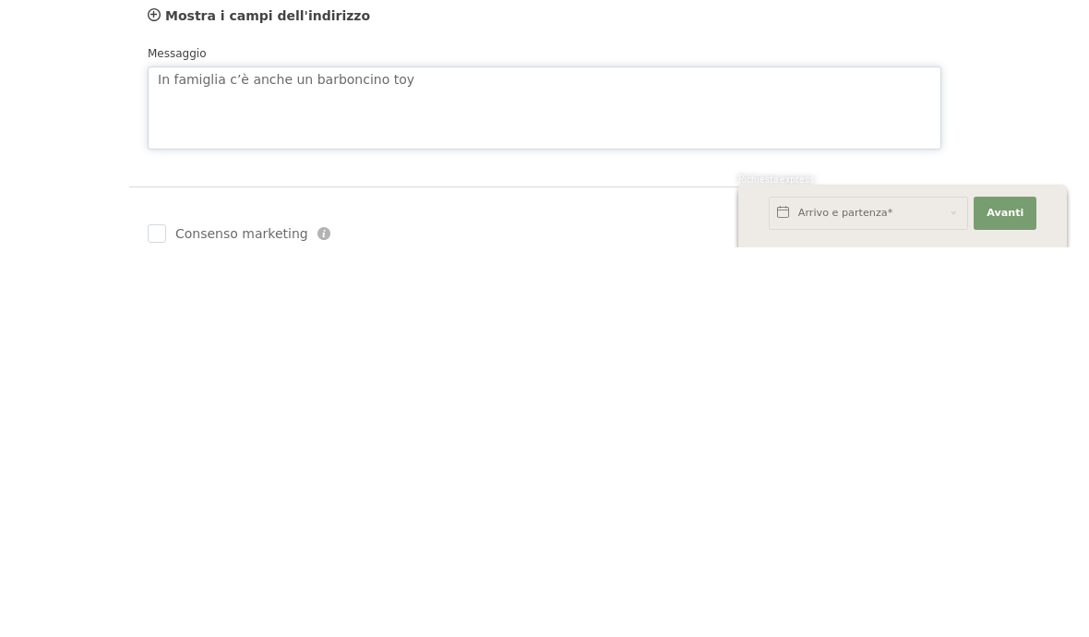
scroll to position [477, 0]
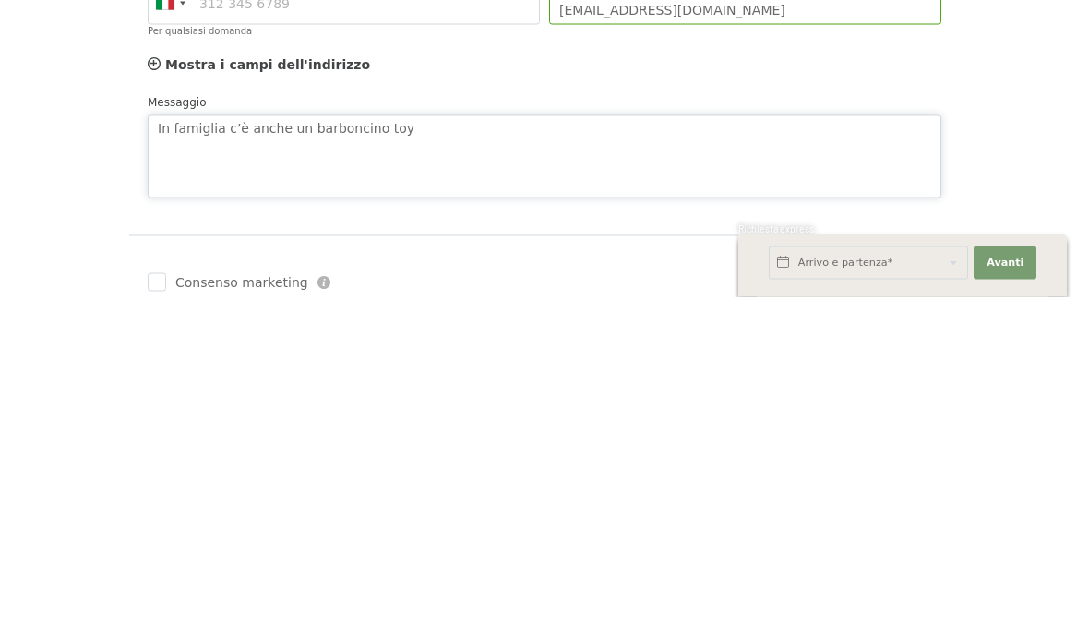
type textarea "In famiglia c’è anche un barboncino toy"
click at [210, 614] on span "Consenso marketing" at bounding box center [241, 623] width 133 height 18
click at [166, 613] on input "Consenso marketing" at bounding box center [157, 622] width 18 height 18
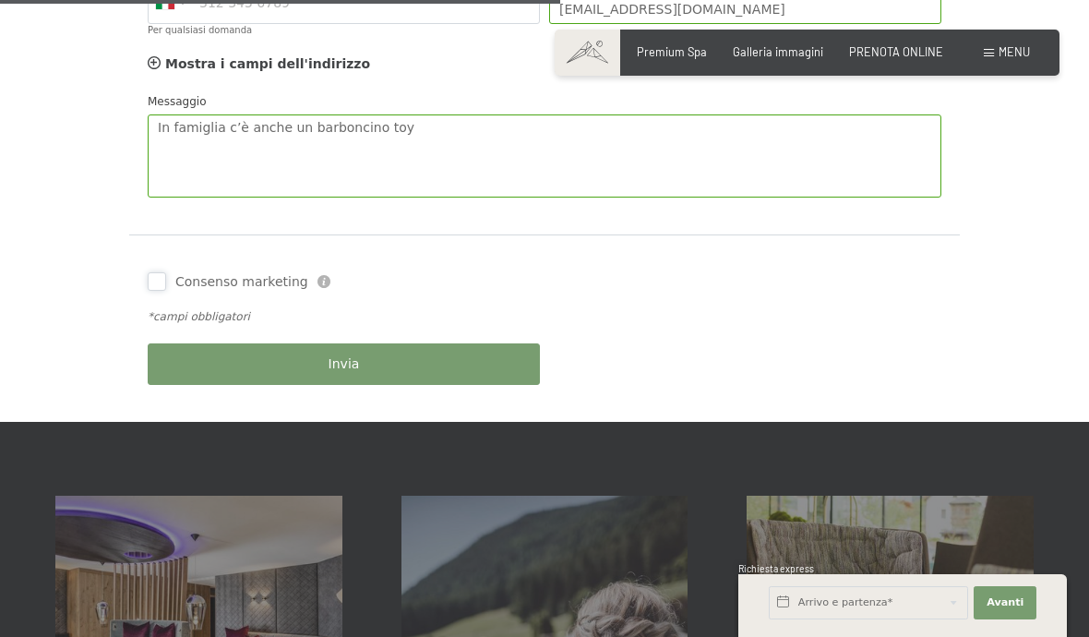
click at [150, 283] on input "Consenso marketing" at bounding box center [157, 281] width 18 height 18
checkbox input "true"
click at [428, 363] on button "Invia" at bounding box center [344, 364] width 392 height 42
